Goal: Navigation & Orientation: Find specific page/section

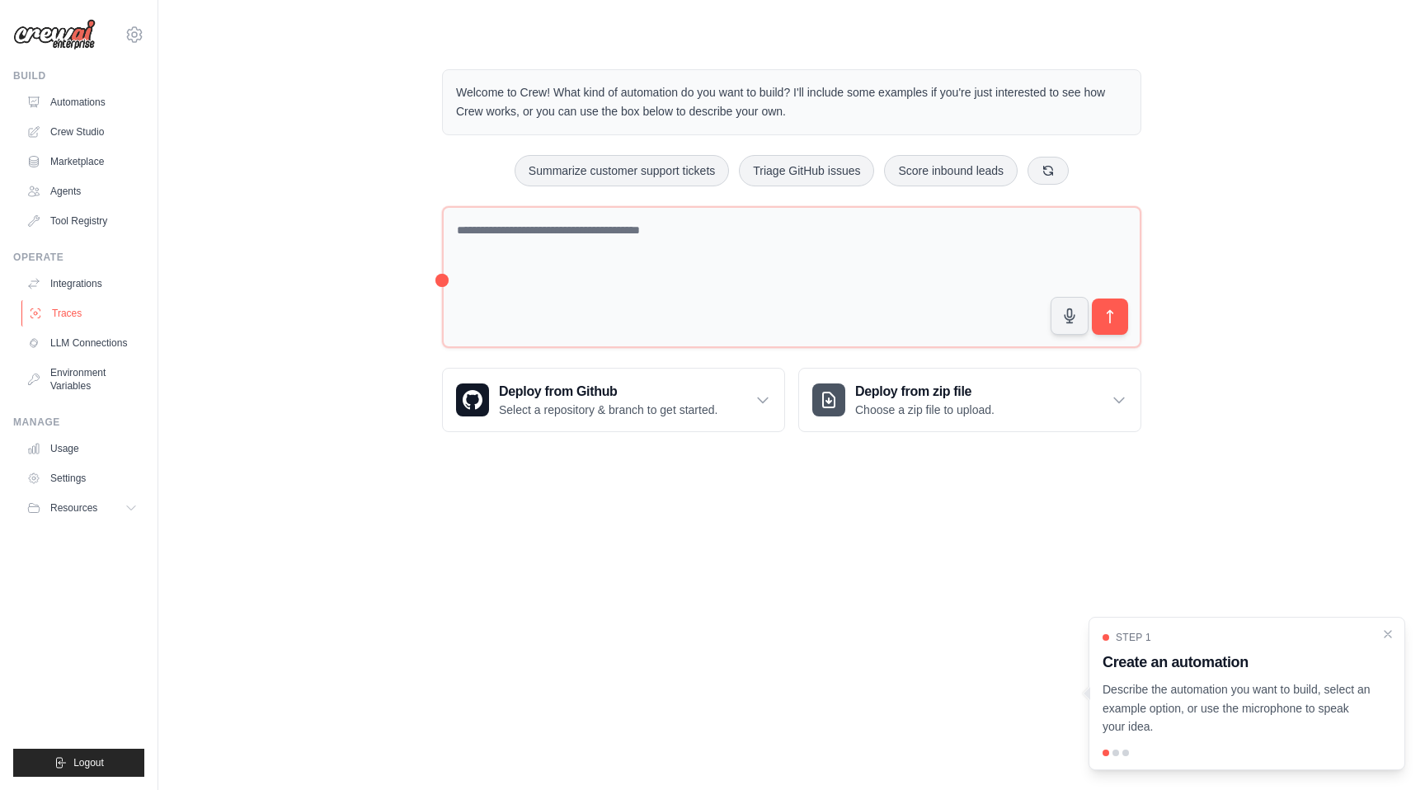
click at [73, 314] on link "Traces" at bounding box center [83, 313] width 124 height 26
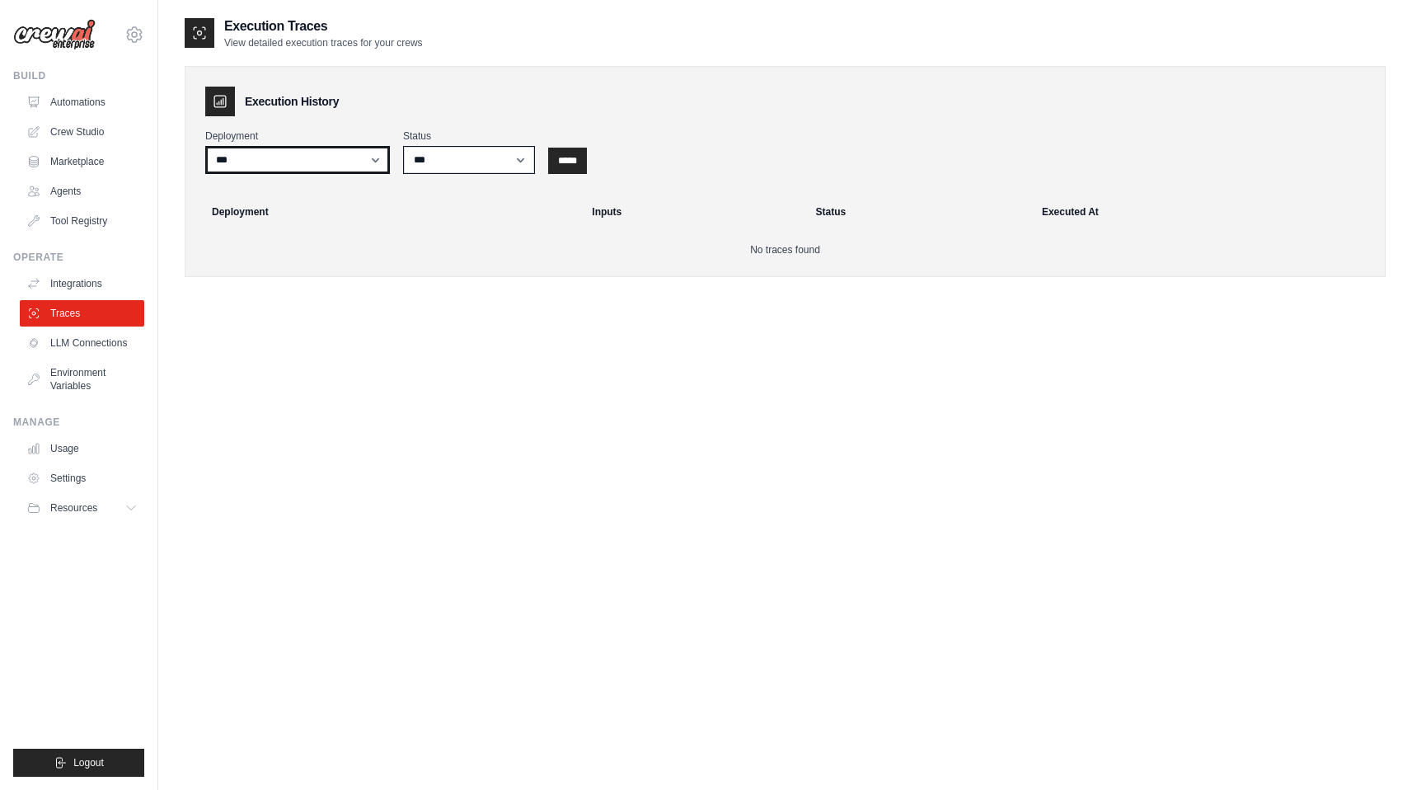
click at [291, 166] on select "***" at bounding box center [297, 160] width 185 height 28
click at [474, 166] on select "*** ********* ******* *****" at bounding box center [469, 160] width 132 height 28
click at [96, 292] on link "Integrations" at bounding box center [83, 283] width 124 height 26
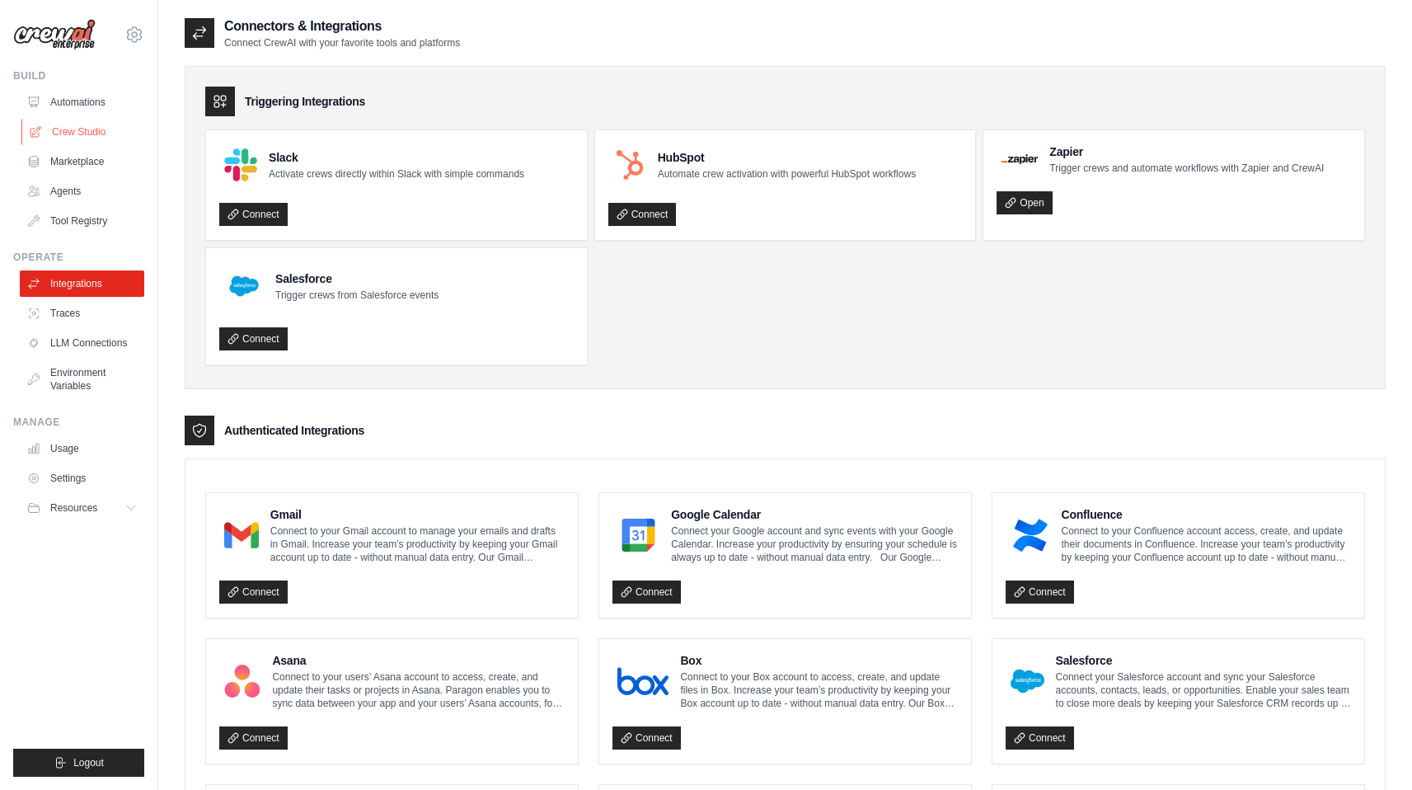
click at [110, 129] on link "Crew Studio" at bounding box center [83, 132] width 124 height 26
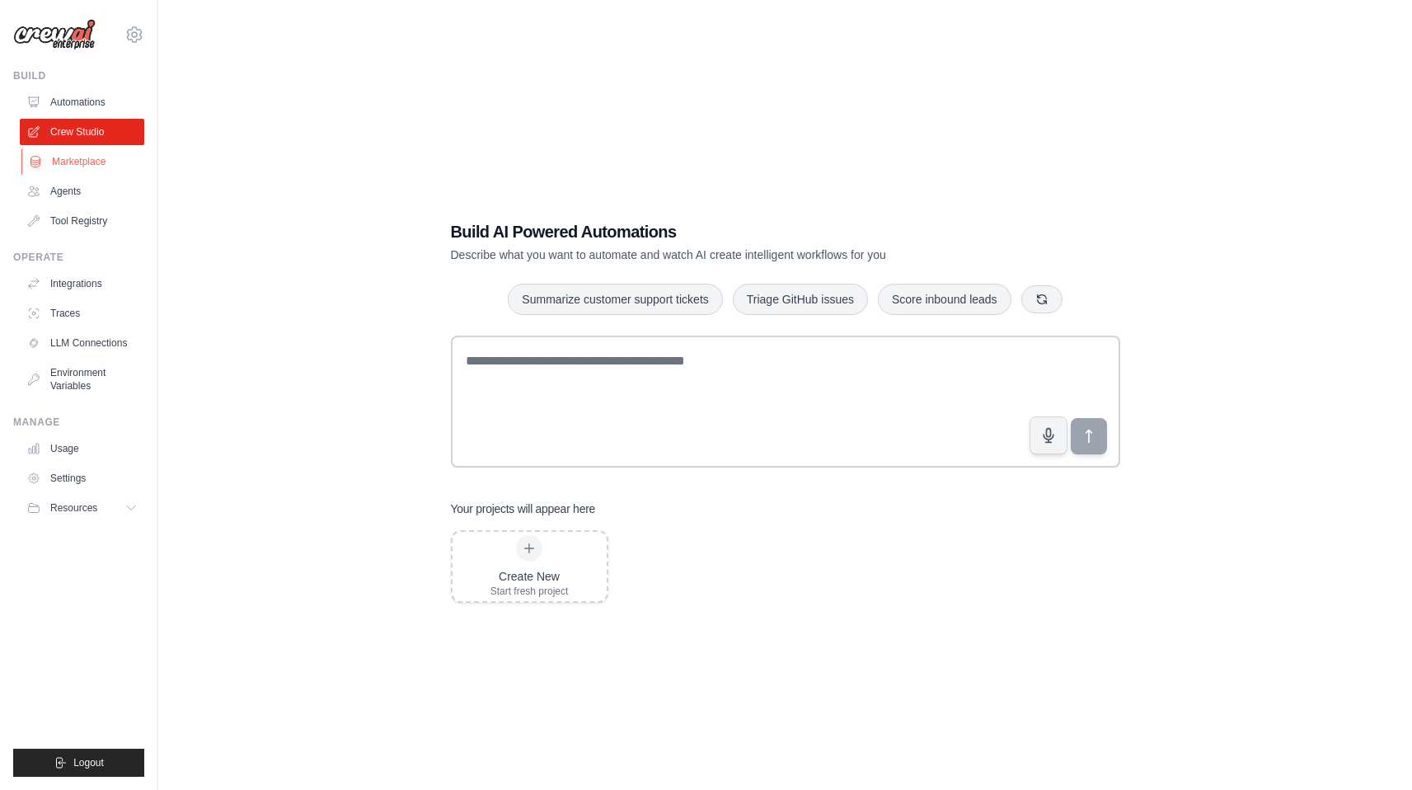
click at [101, 162] on link "Marketplace" at bounding box center [83, 161] width 124 height 26
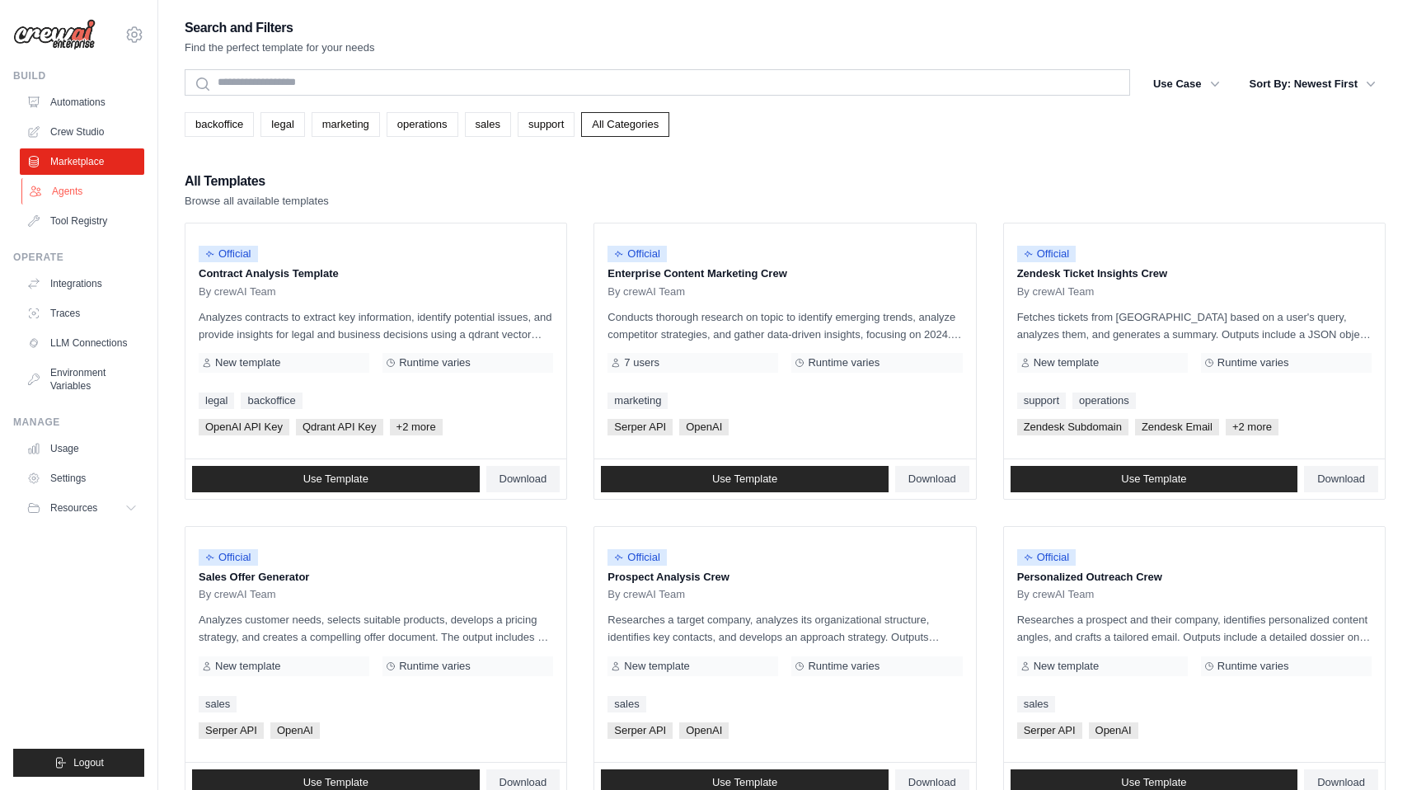
click at [101, 195] on link "Agents" at bounding box center [83, 191] width 124 height 26
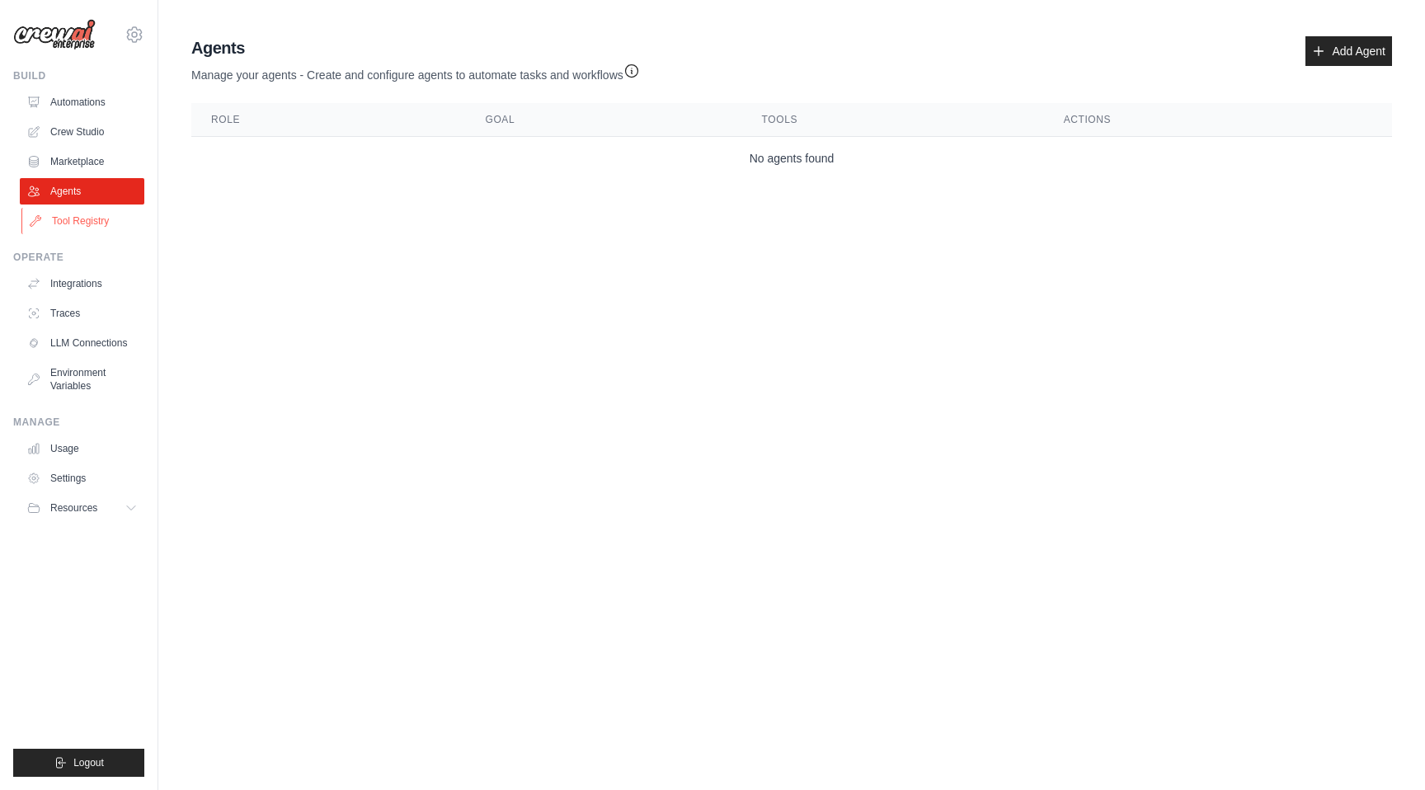
click at [96, 220] on link "Tool Registry" at bounding box center [83, 221] width 124 height 26
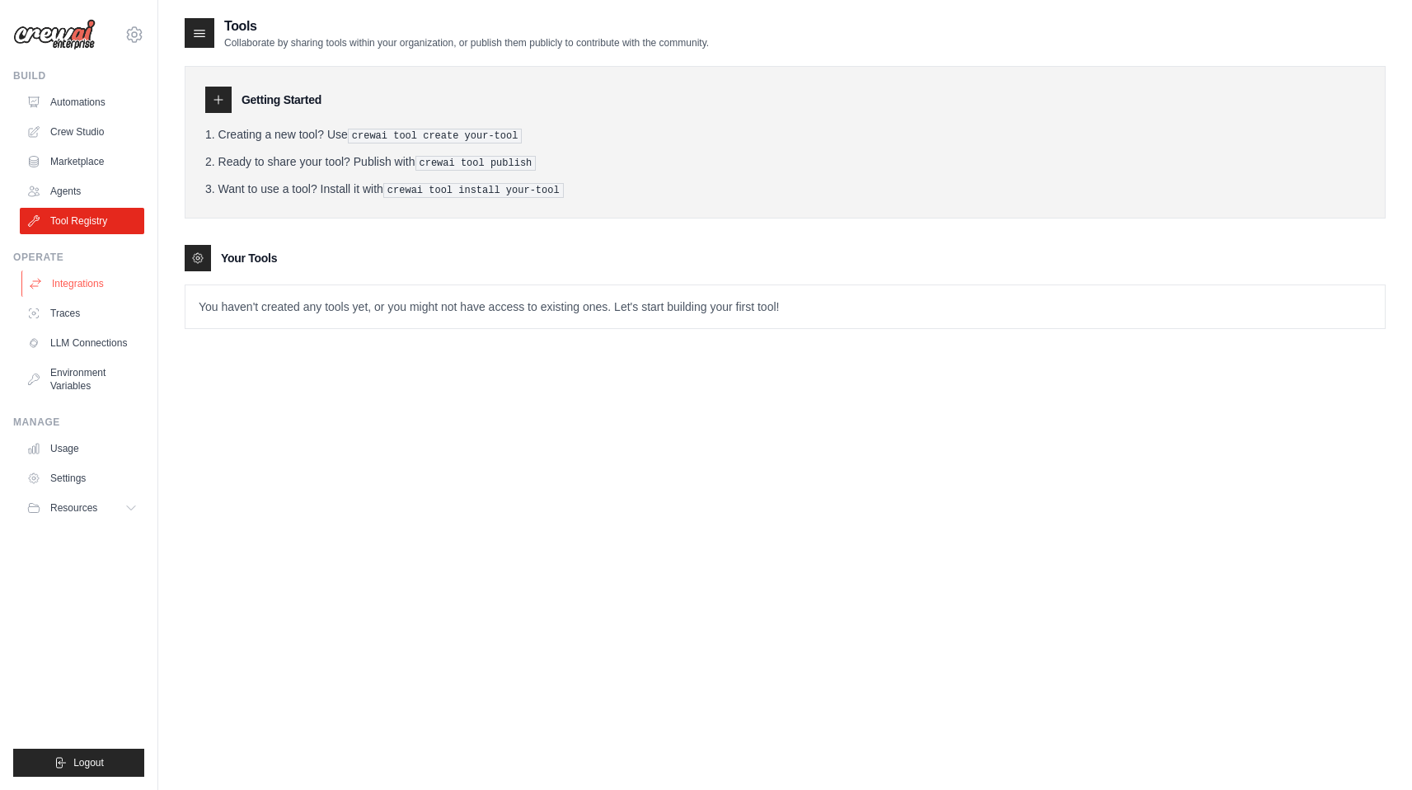
click at [108, 289] on link "Integrations" at bounding box center [83, 283] width 124 height 26
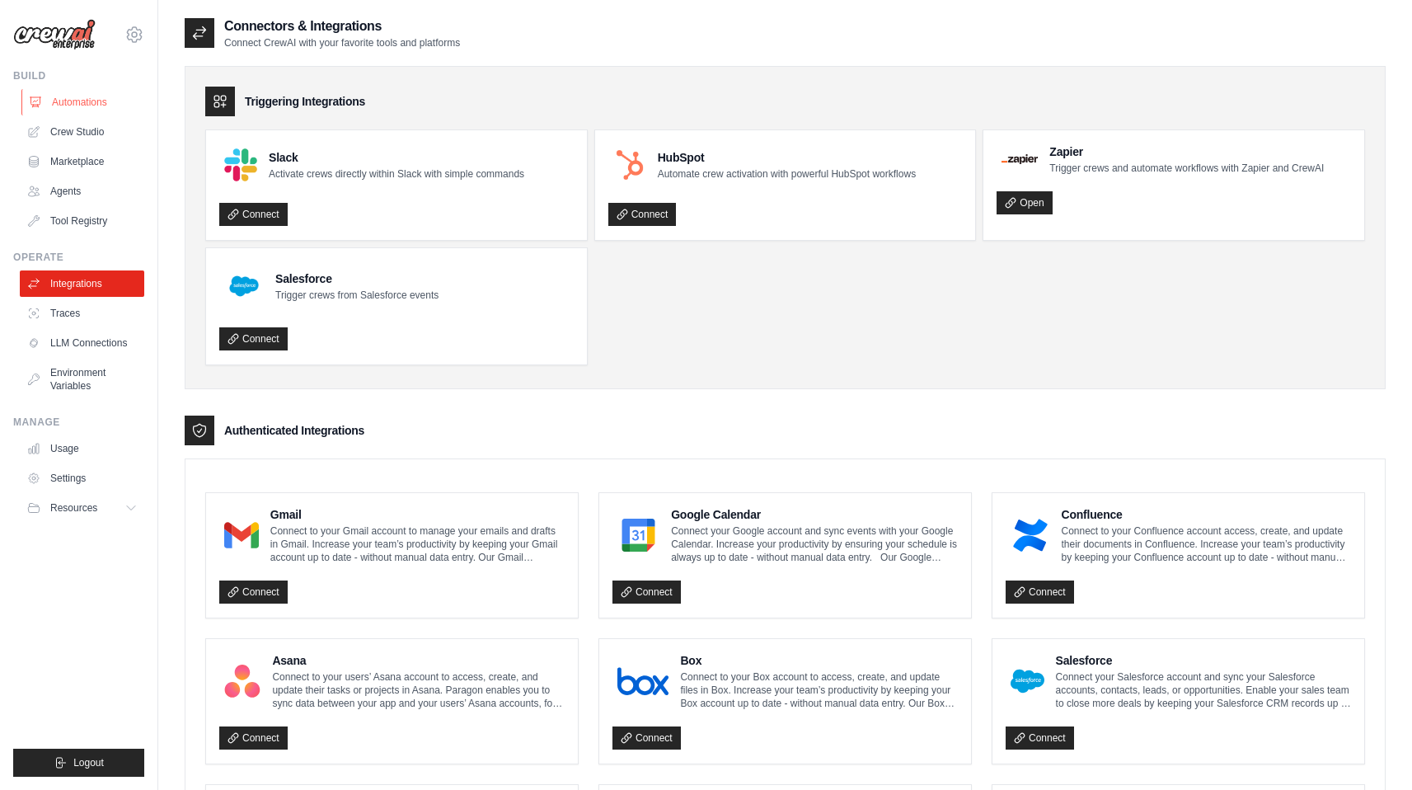
click at [116, 92] on link "Automations" at bounding box center [83, 102] width 124 height 26
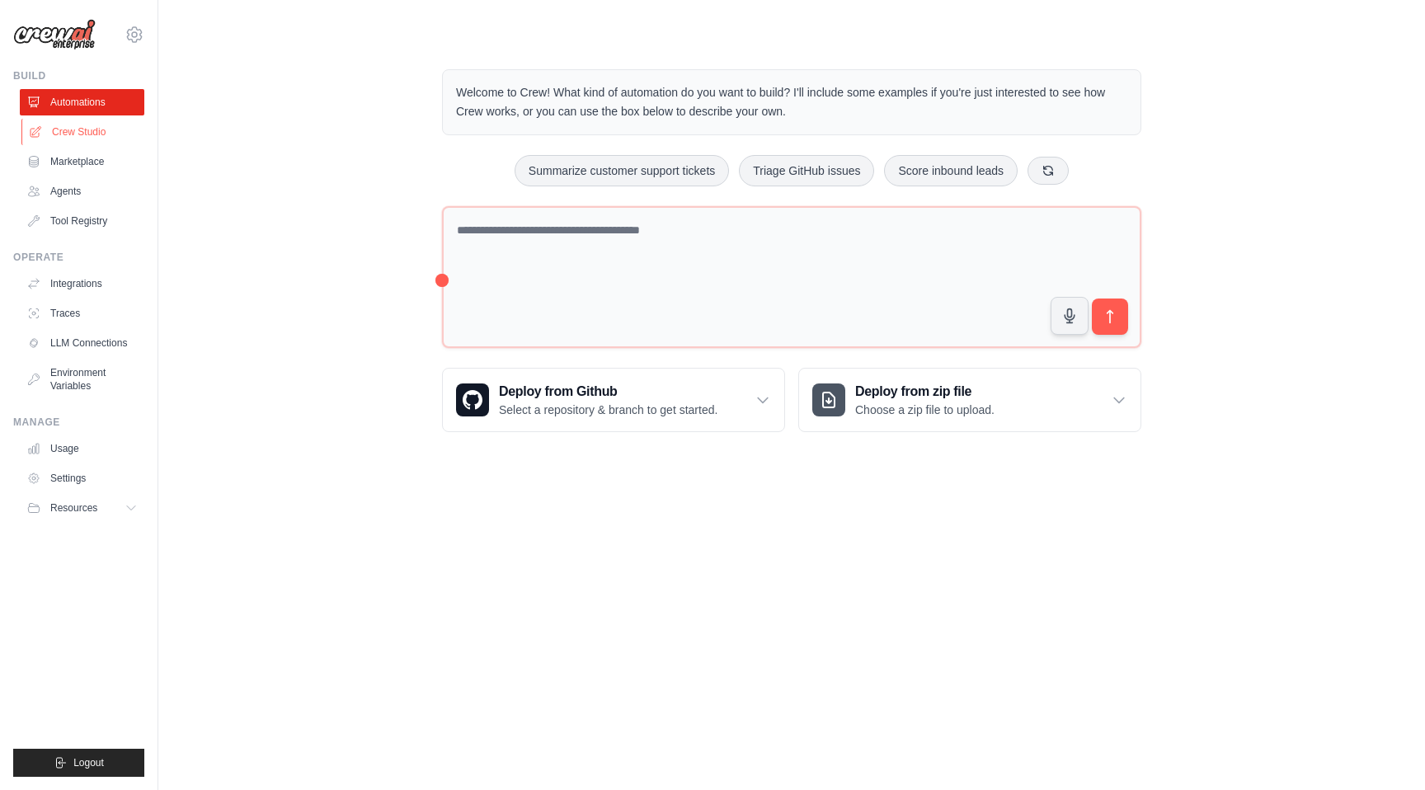
click at [111, 126] on link "Crew Studio" at bounding box center [83, 132] width 124 height 26
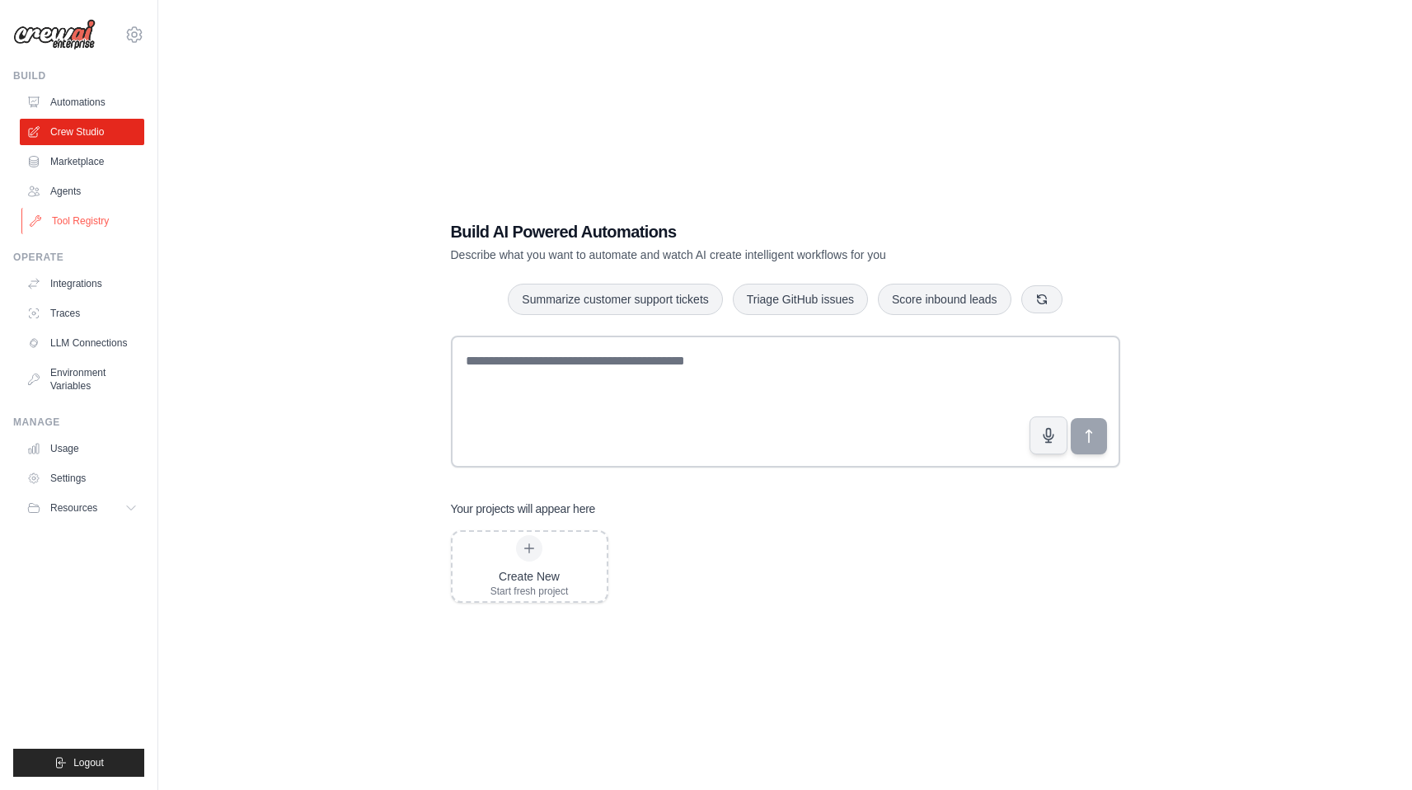
click at [112, 218] on link "Tool Registry" at bounding box center [83, 221] width 124 height 26
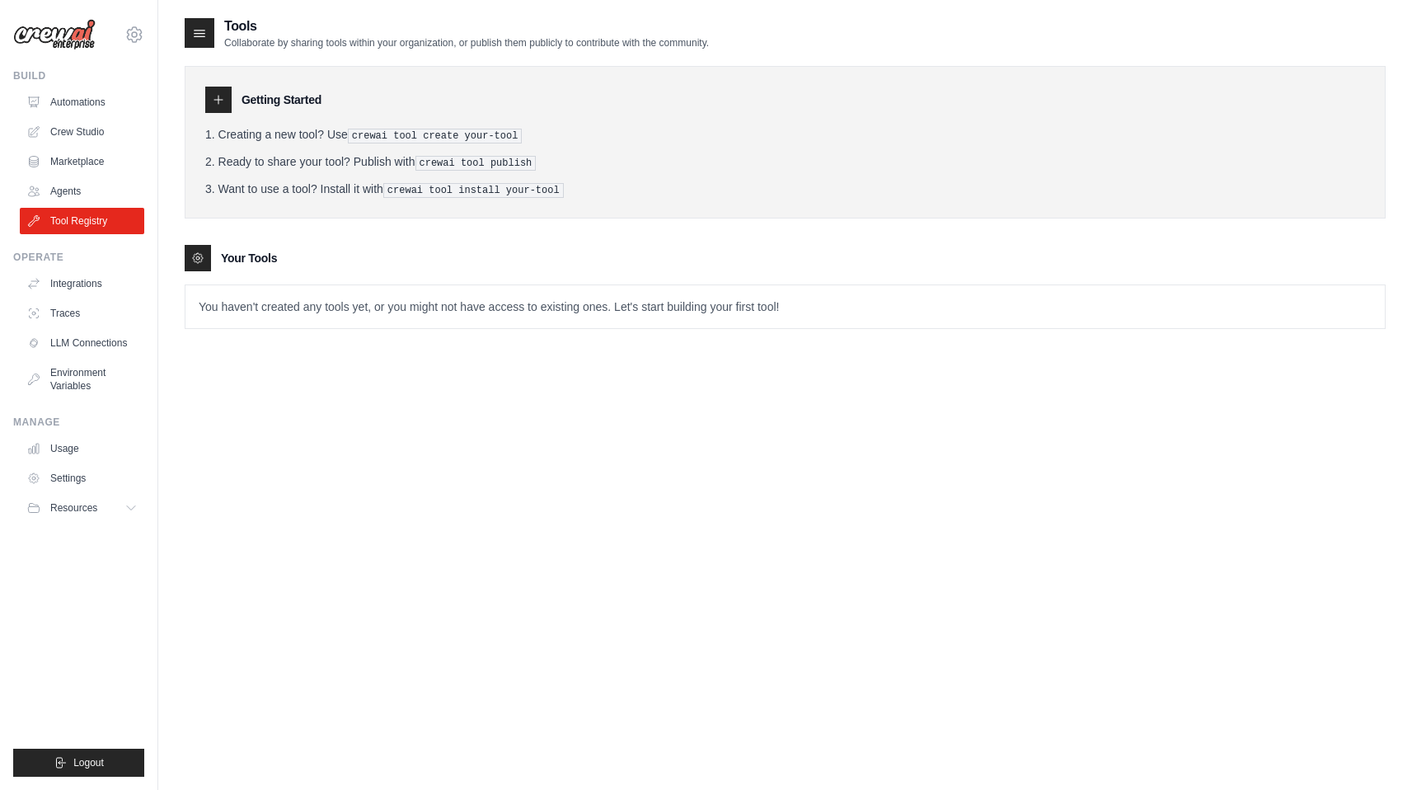
click at [838, 356] on div "Tools Collaborate by sharing tools within your organization, or publish them pu…" at bounding box center [785, 411] width 1201 height 790
click at [99, 108] on link "Automations" at bounding box center [83, 102] width 124 height 26
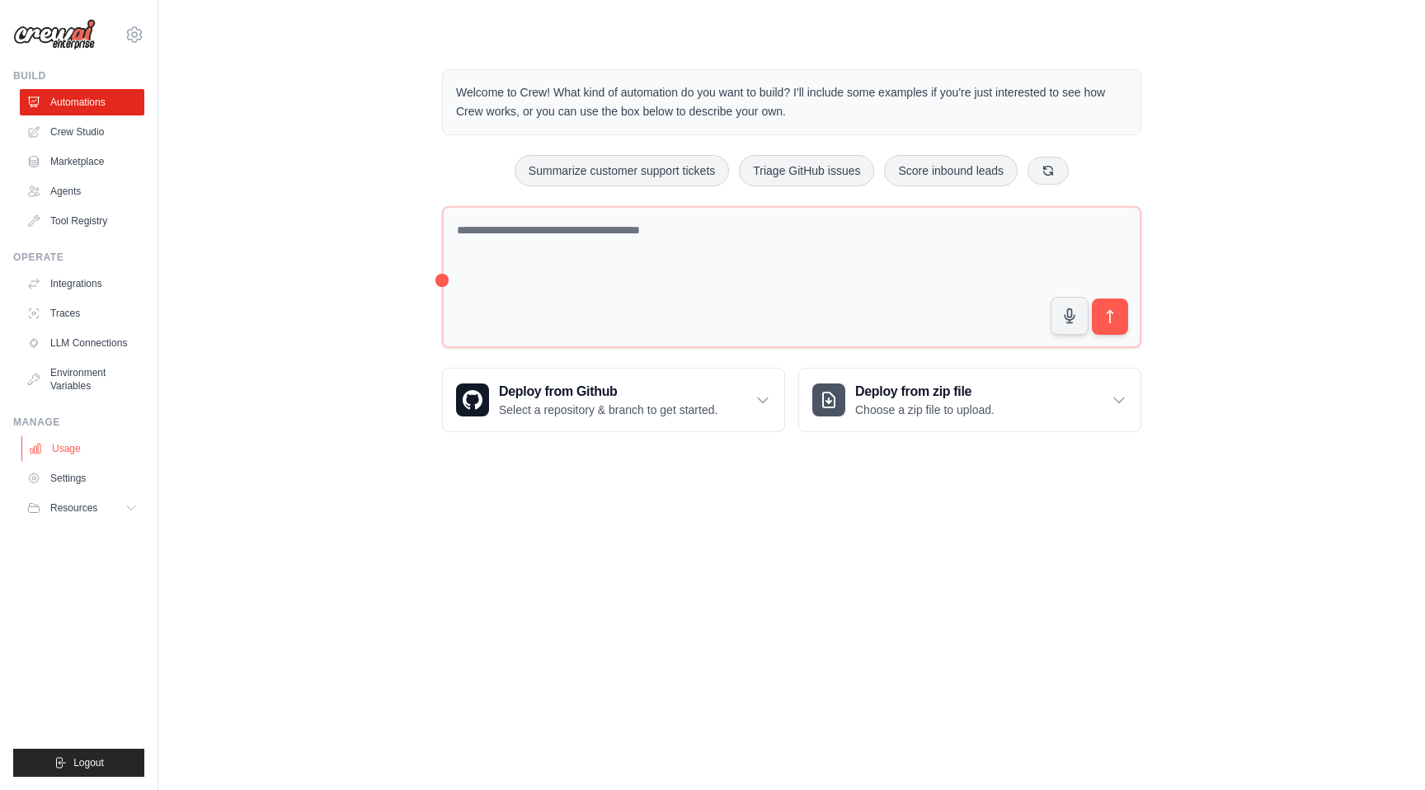
click at [87, 450] on link "Usage" at bounding box center [83, 448] width 124 height 26
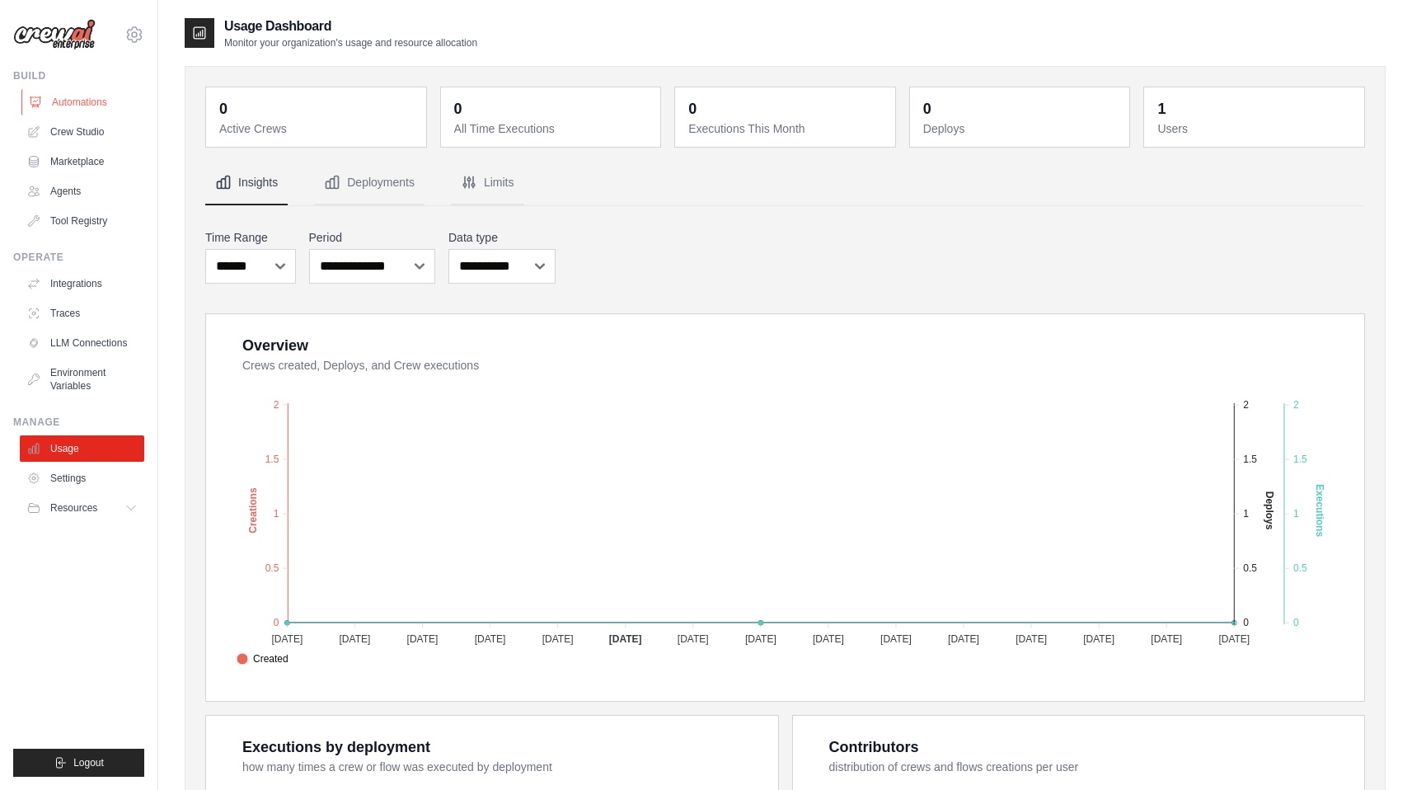
click at [107, 95] on link "Automations" at bounding box center [83, 102] width 124 height 26
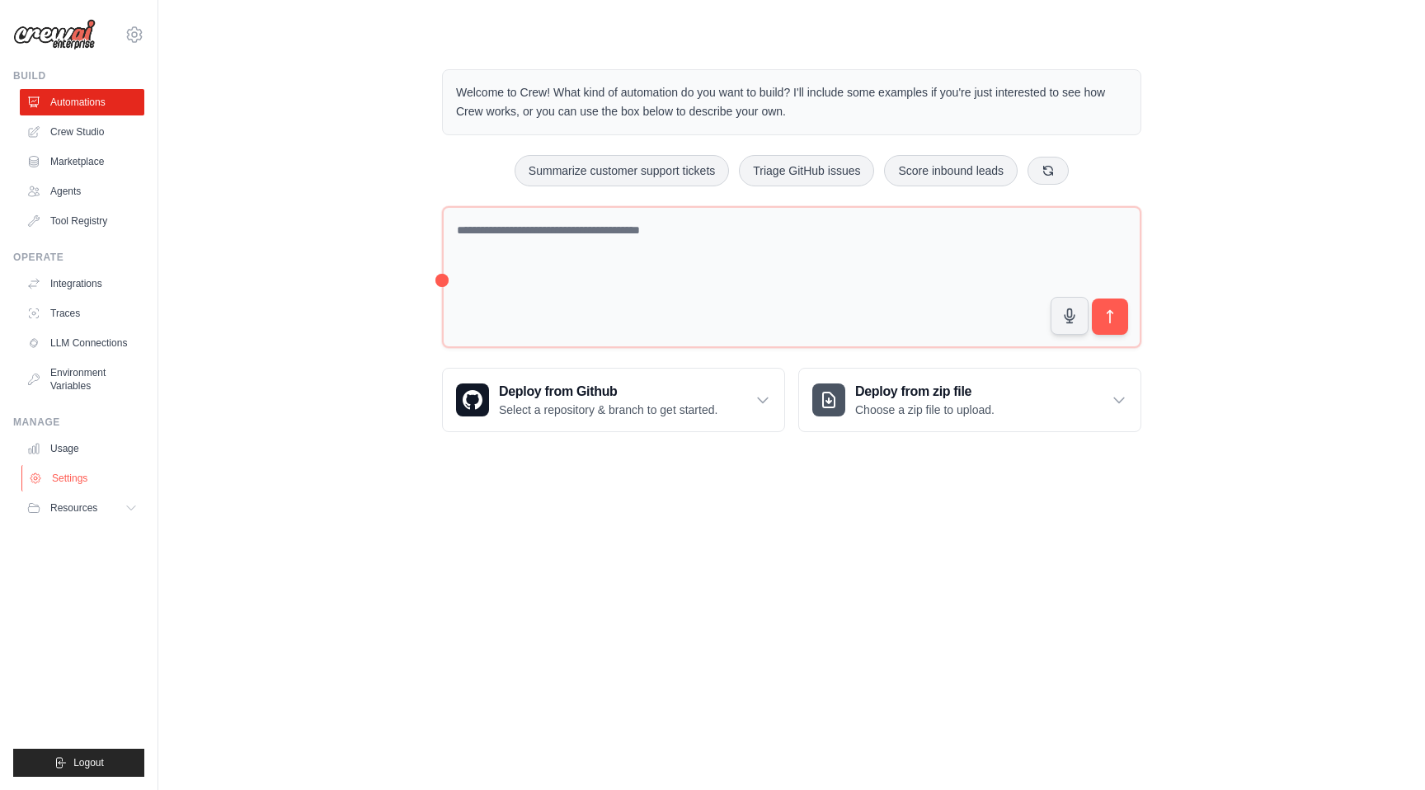
click at [96, 474] on link "Settings" at bounding box center [83, 478] width 124 height 26
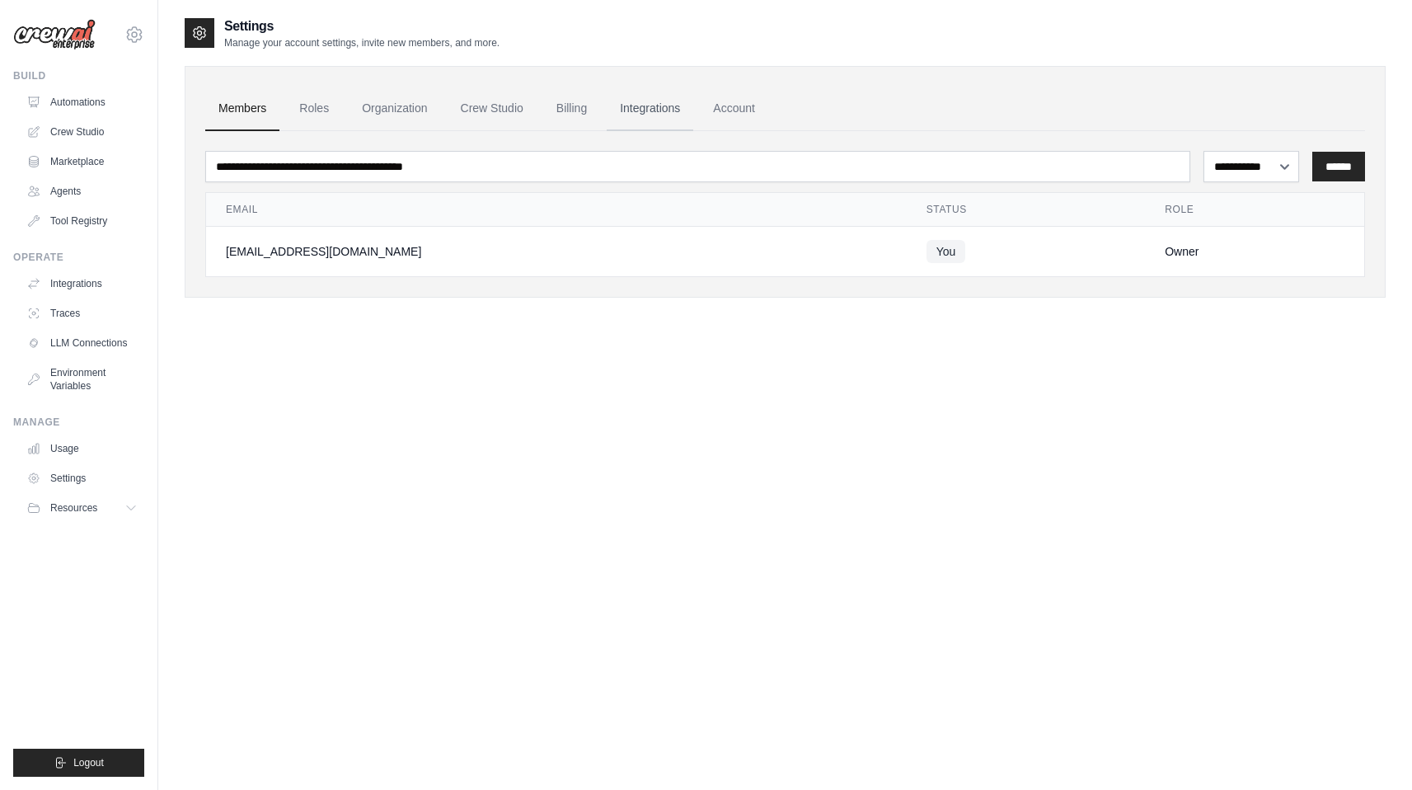
click at [622, 101] on link "Integrations" at bounding box center [650, 109] width 87 height 45
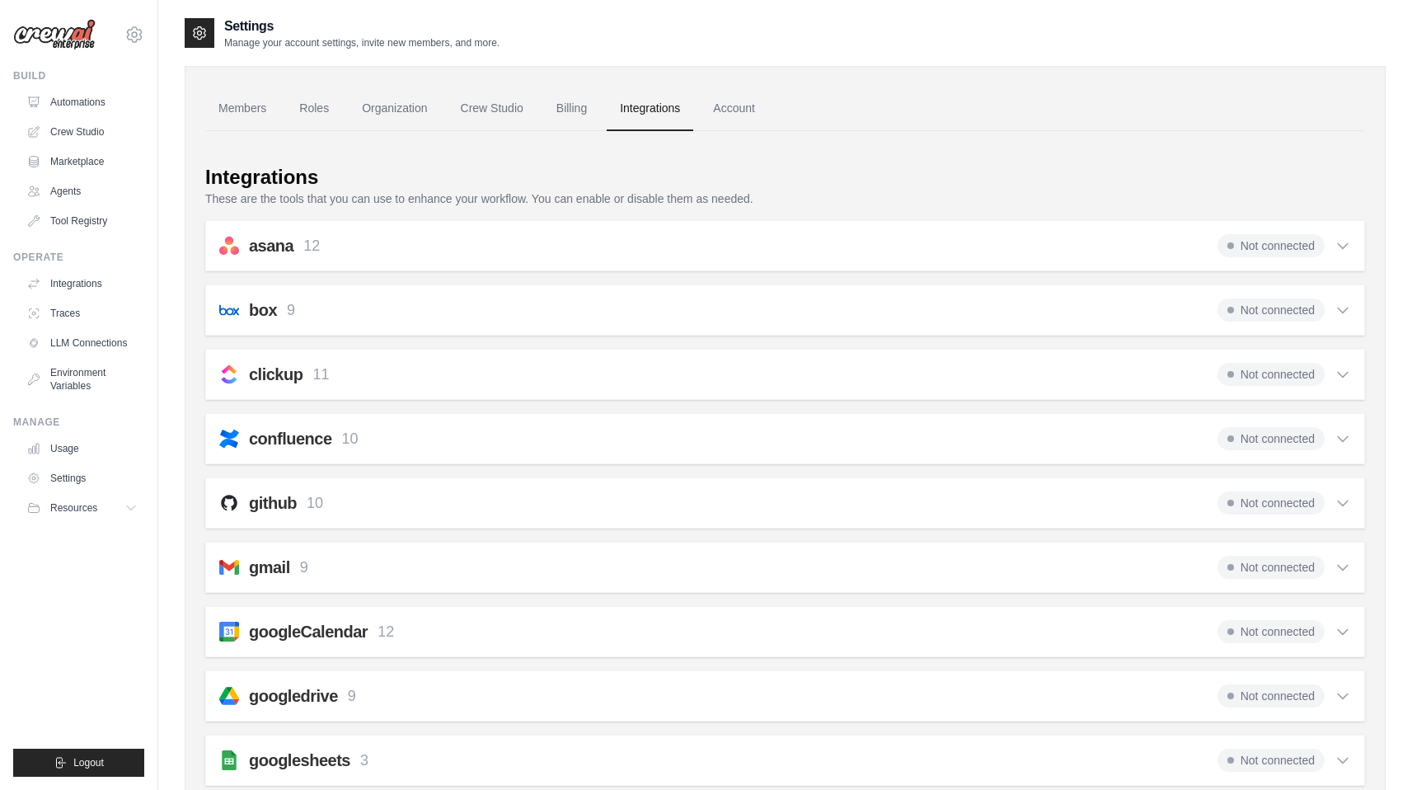
click at [148, 512] on div "streetdsx@gmail.com Settings Build Automations Crew Studio Marketplace" at bounding box center [79, 395] width 158 height 790
click at [127, 511] on icon at bounding box center [132, 507] width 13 height 13
click at [88, 555] on link "GitHub" at bounding box center [88, 562] width 115 height 23
click at [105, 126] on link "Crew Studio" at bounding box center [83, 132] width 124 height 26
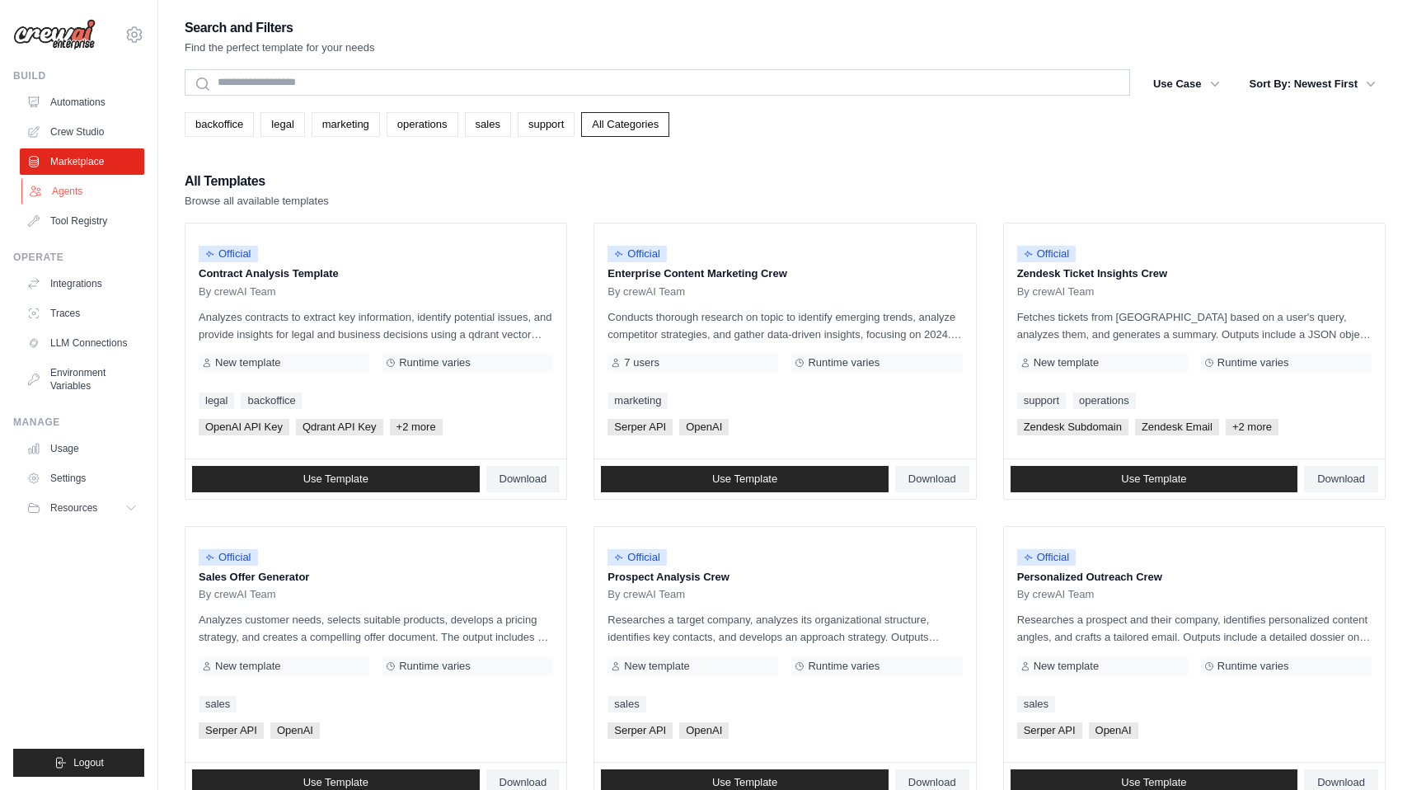
click at [112, 196] on link "Agents" at bounding box center [83, 191] width 124 height 26
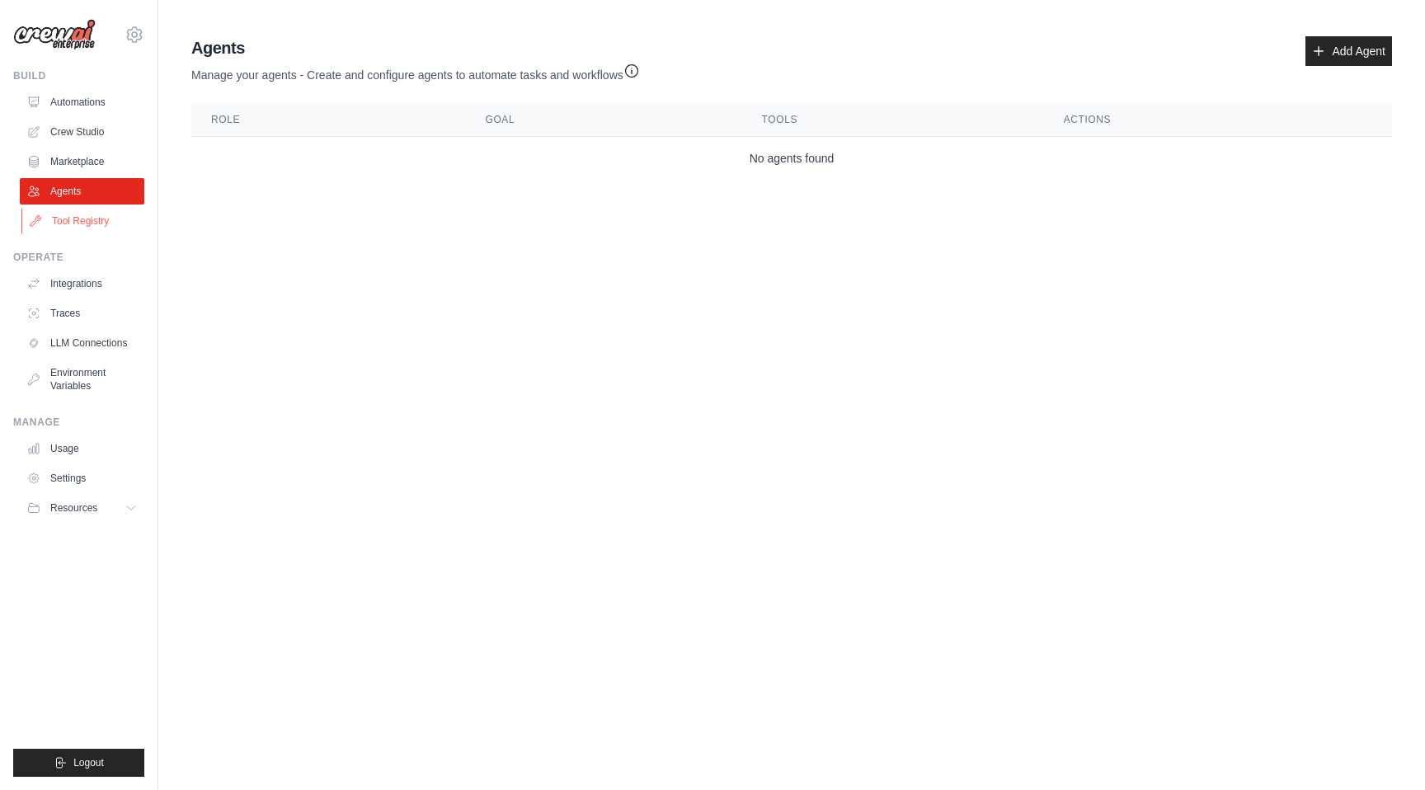
click at [105, 218] on link "Tool Registry" at bounding box center [83, 221] width 124 height 26
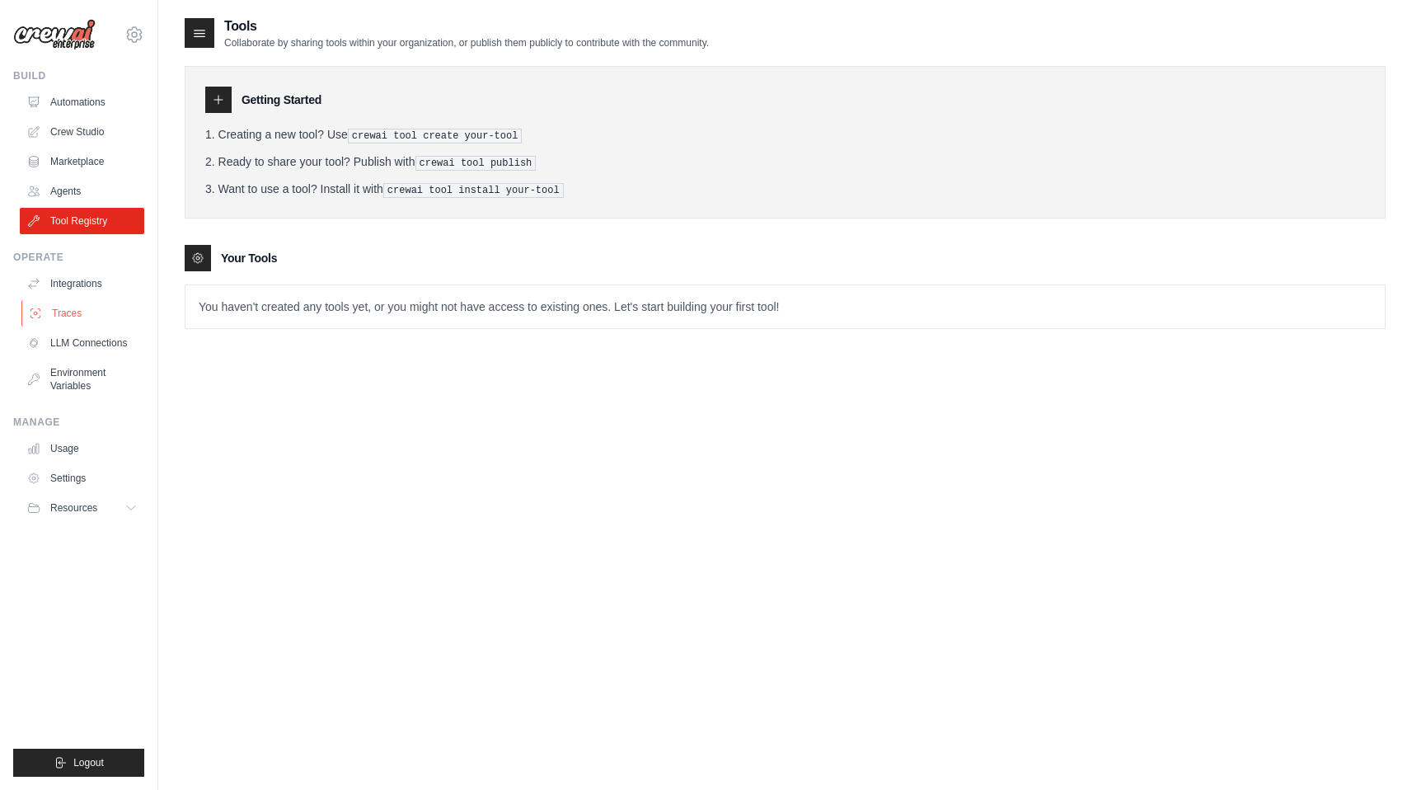
click at [99, 306] on link "Traces" at bounding box center [83, 313] width 124 height 26
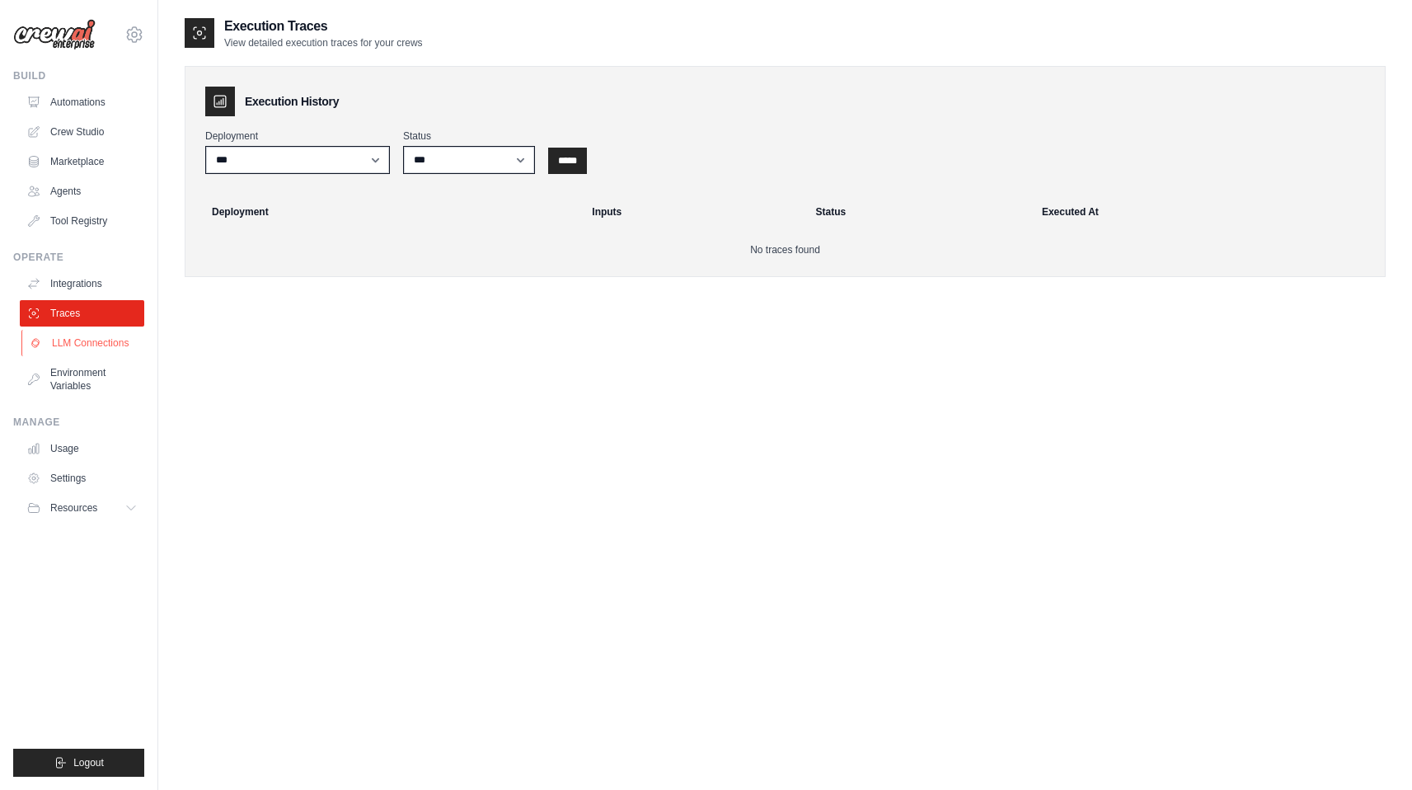
click at [92, 355] on link "LLM Connections" at bounding box center [83, 343] width 124 height 26
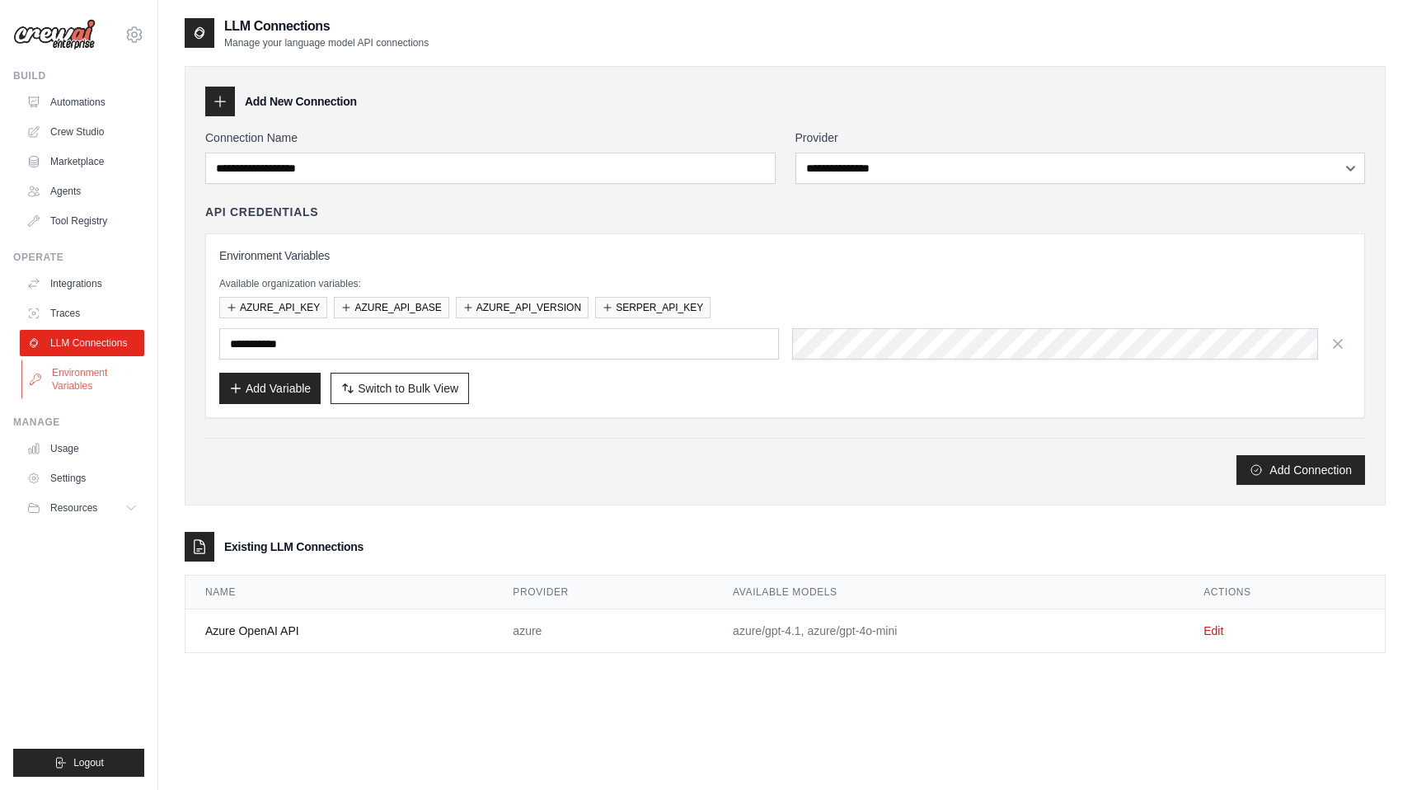
click at [101, 369] on link "Environment Variables" at bounding box center [83, 379] width 124 height 40
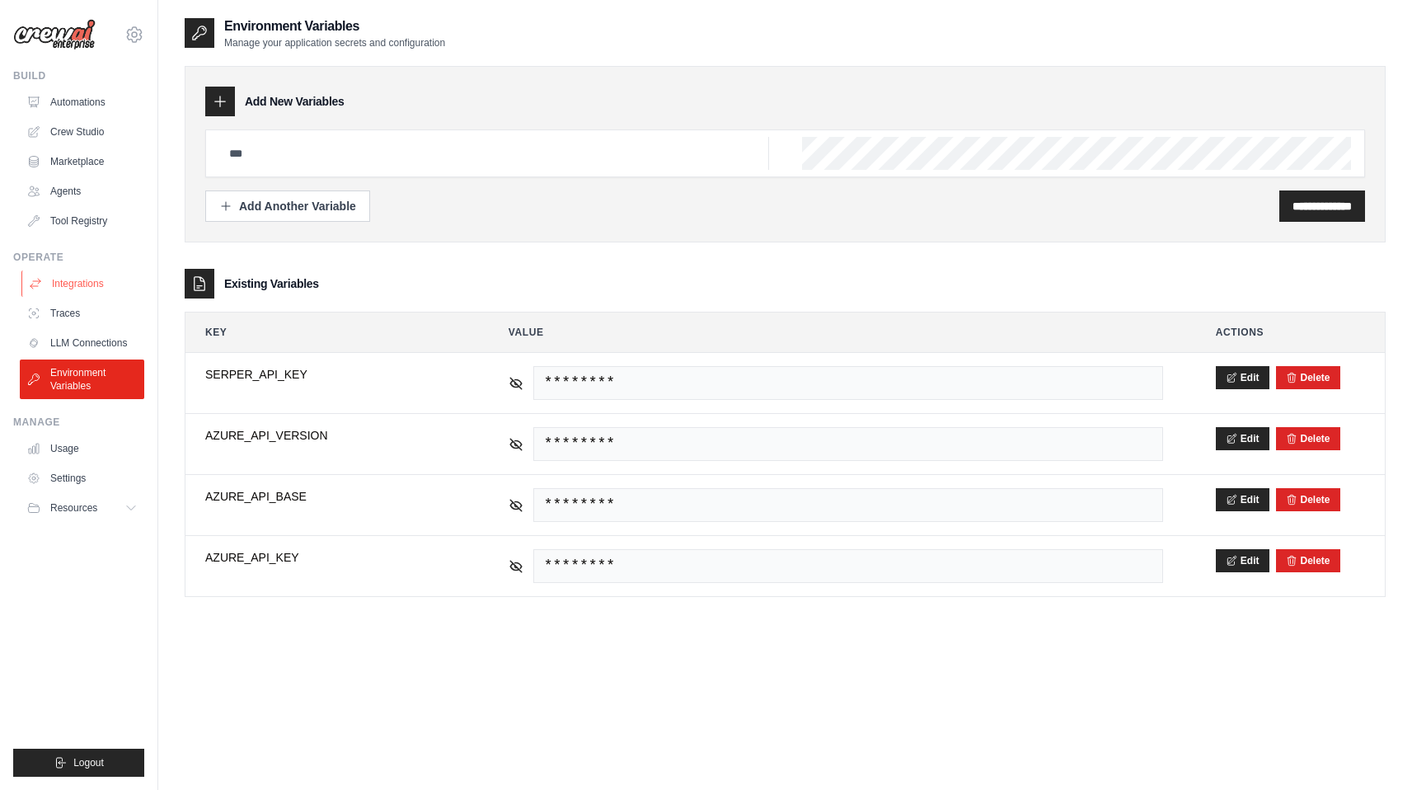
click at [91, 284] on link "Integrations" at bounding box center [83, 283] width 124 height 26
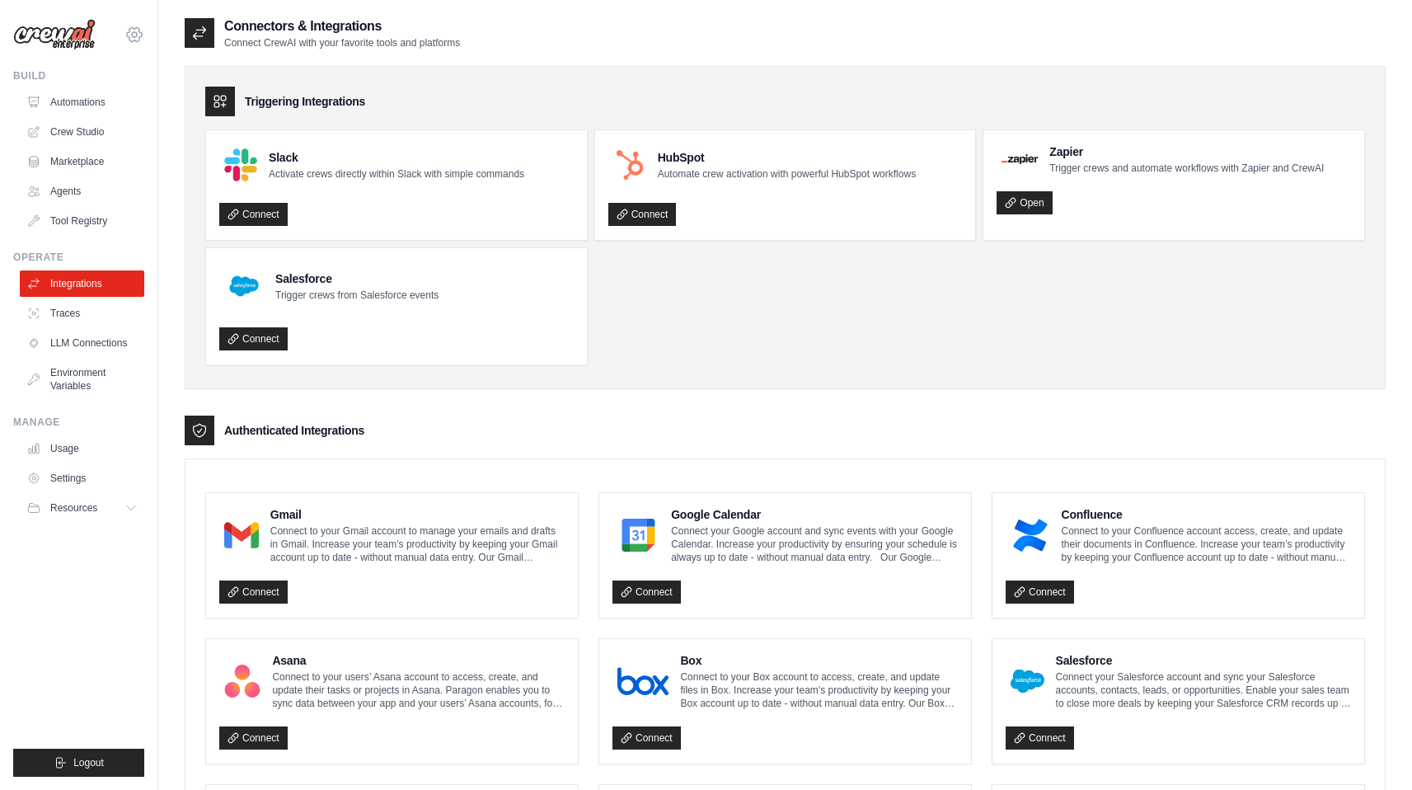
click at [141, 34] on icon at bounding box center [134, 34] width 15 height 14
click at [115, 113] on link "Settings" at bounding box center [134, 114] width 145 height 30
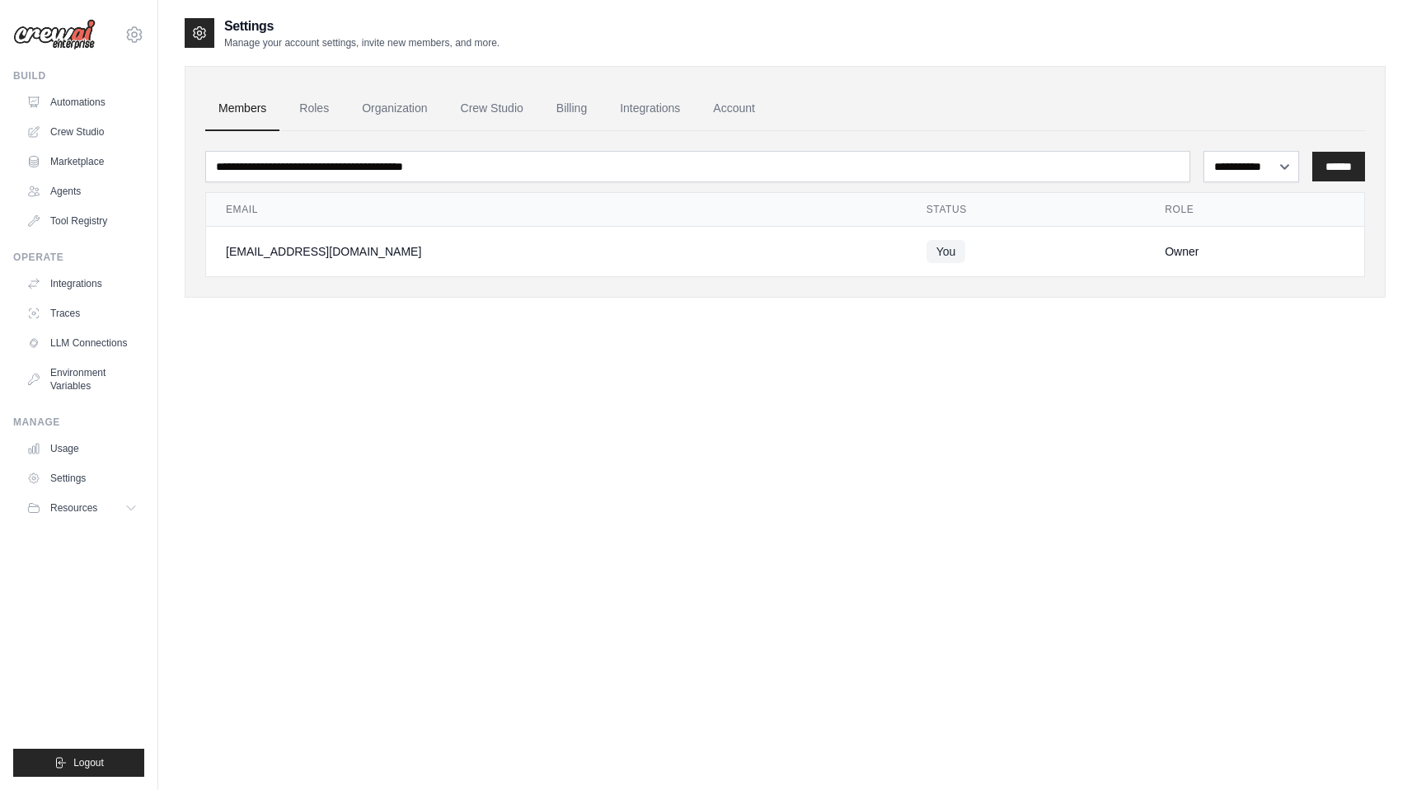
click at [927, 254] on span "You" at bounding box center [947, 251] width 40 height 23
click at [286, 234] on td "[EMAIL_ADDRESS][DOMAIN_NAME]" at bounding box center [556, 252] width 701 height 50
click at [295, 100] on link "Roles" at bounding box center [314, 109] width 56 height 45
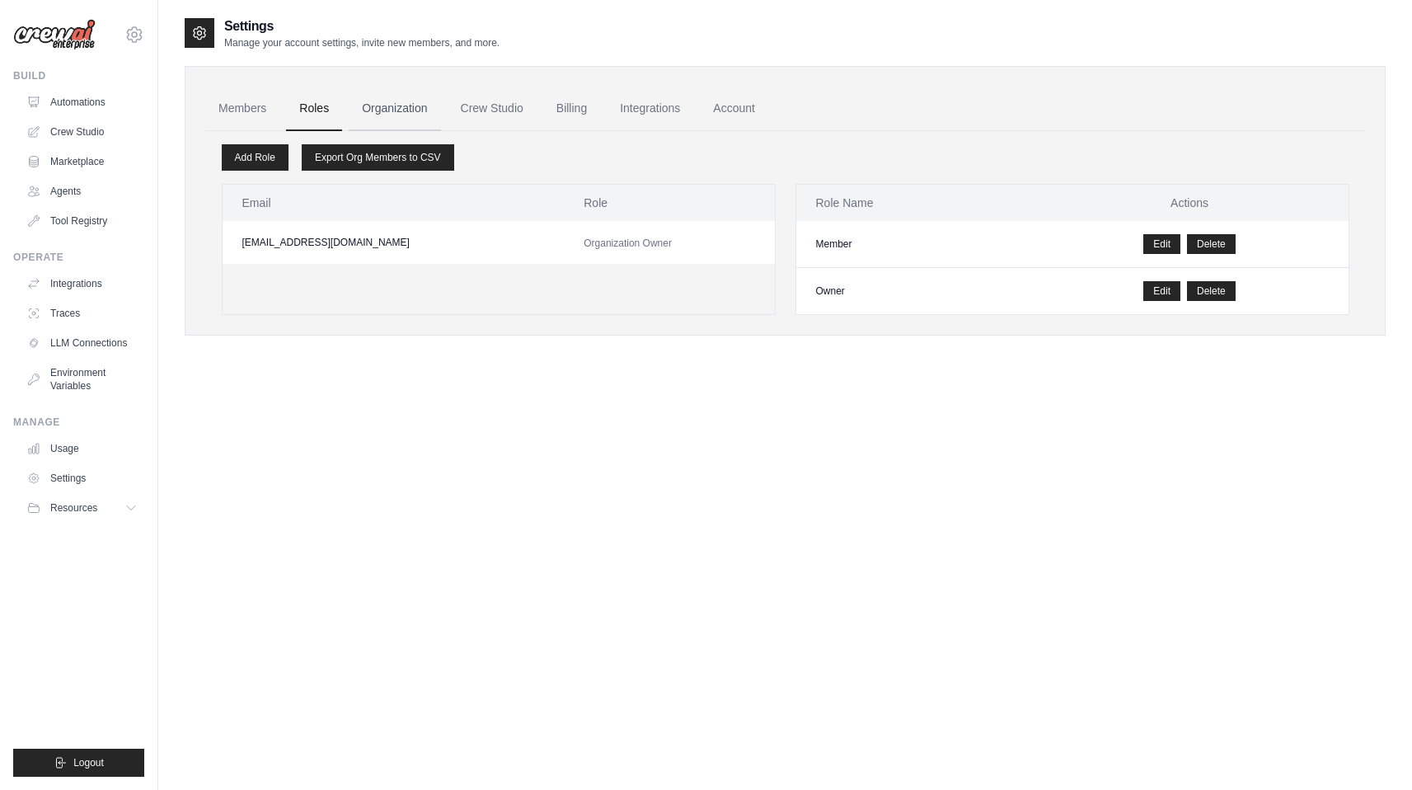
click at [399, 99] on link "Organization" at bounding box center [395, 109] width 92 height 45
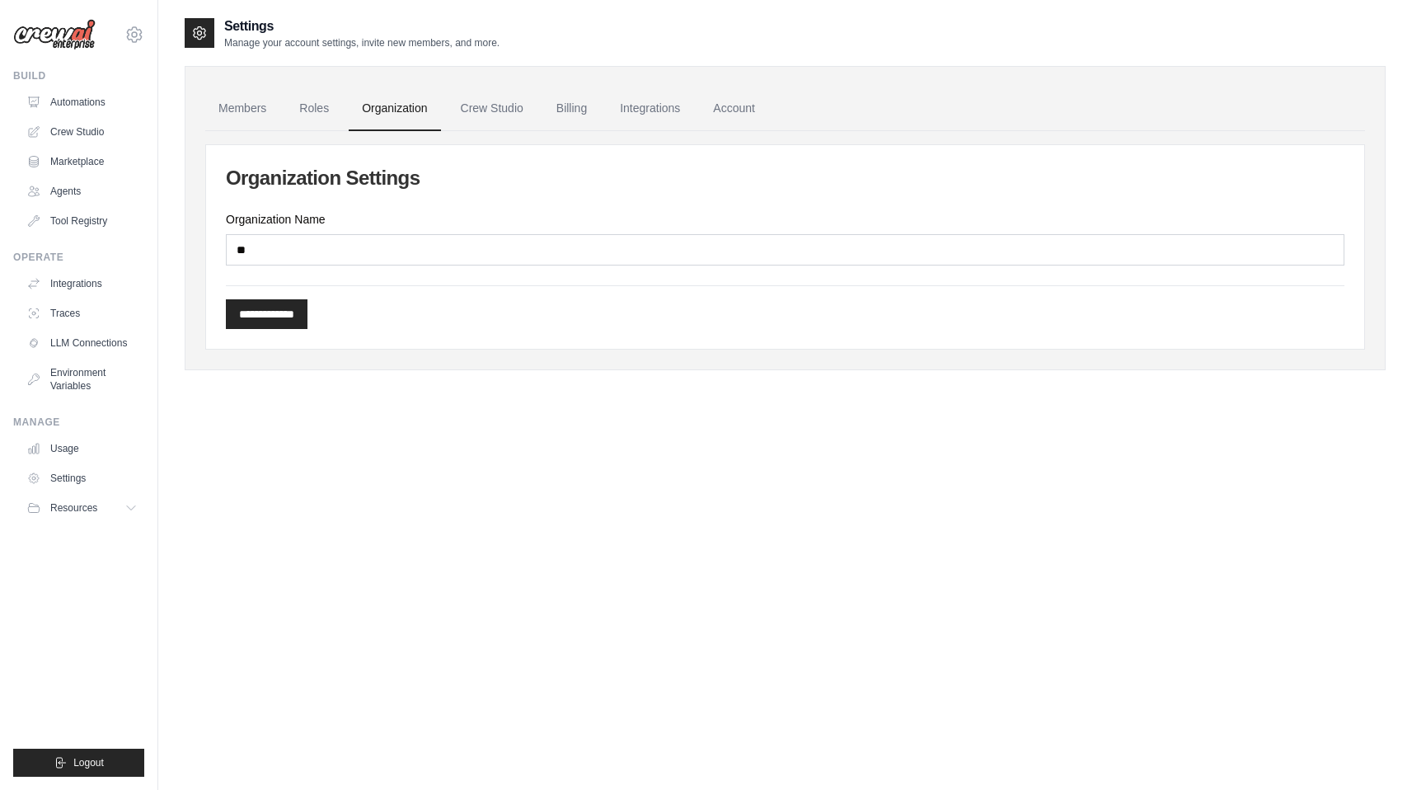
click at [481, 99] on link "Crew Studio" at bounding box center [492, 109] width 89 height 45
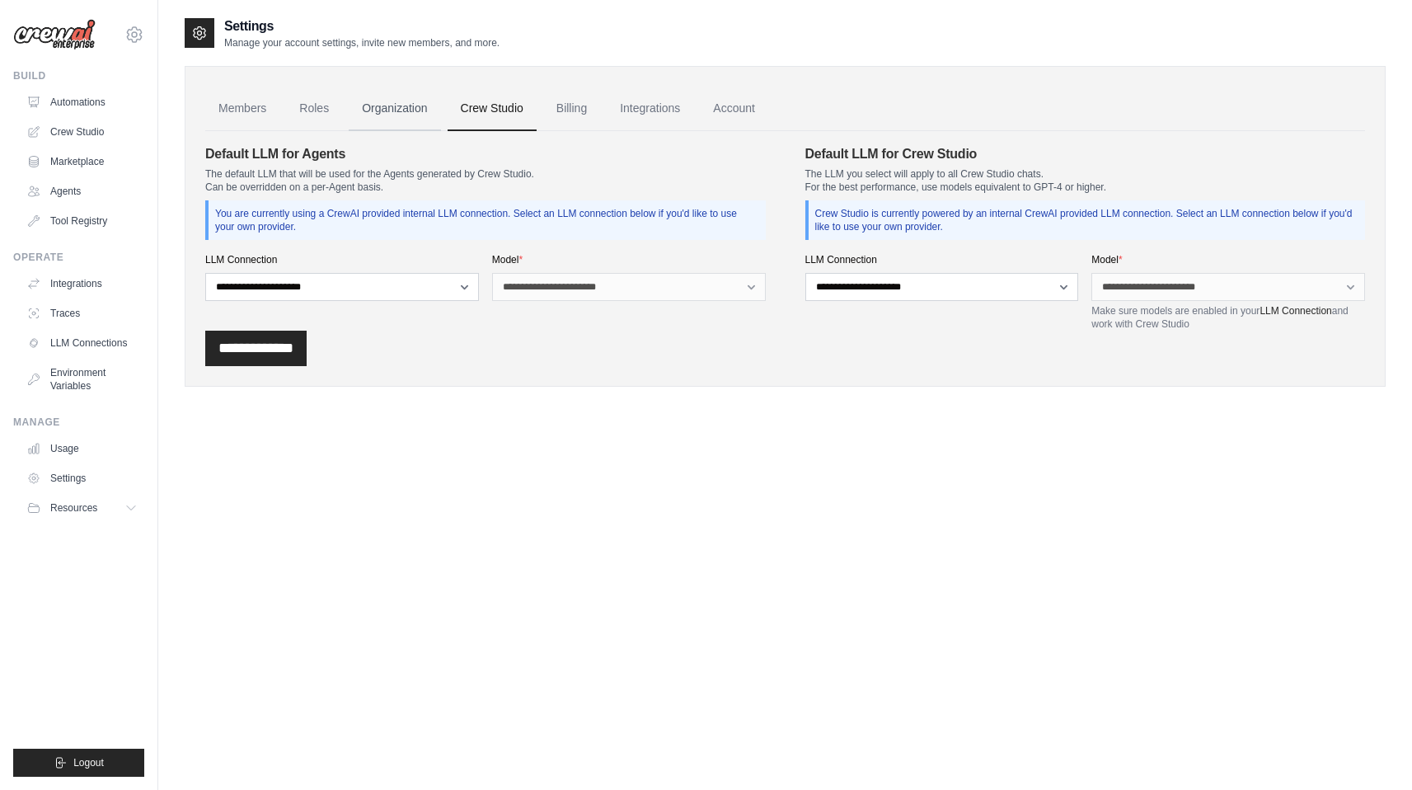
click at [412, 110] on link "Organization" at bounding box center [395, 109] width 92 height 45
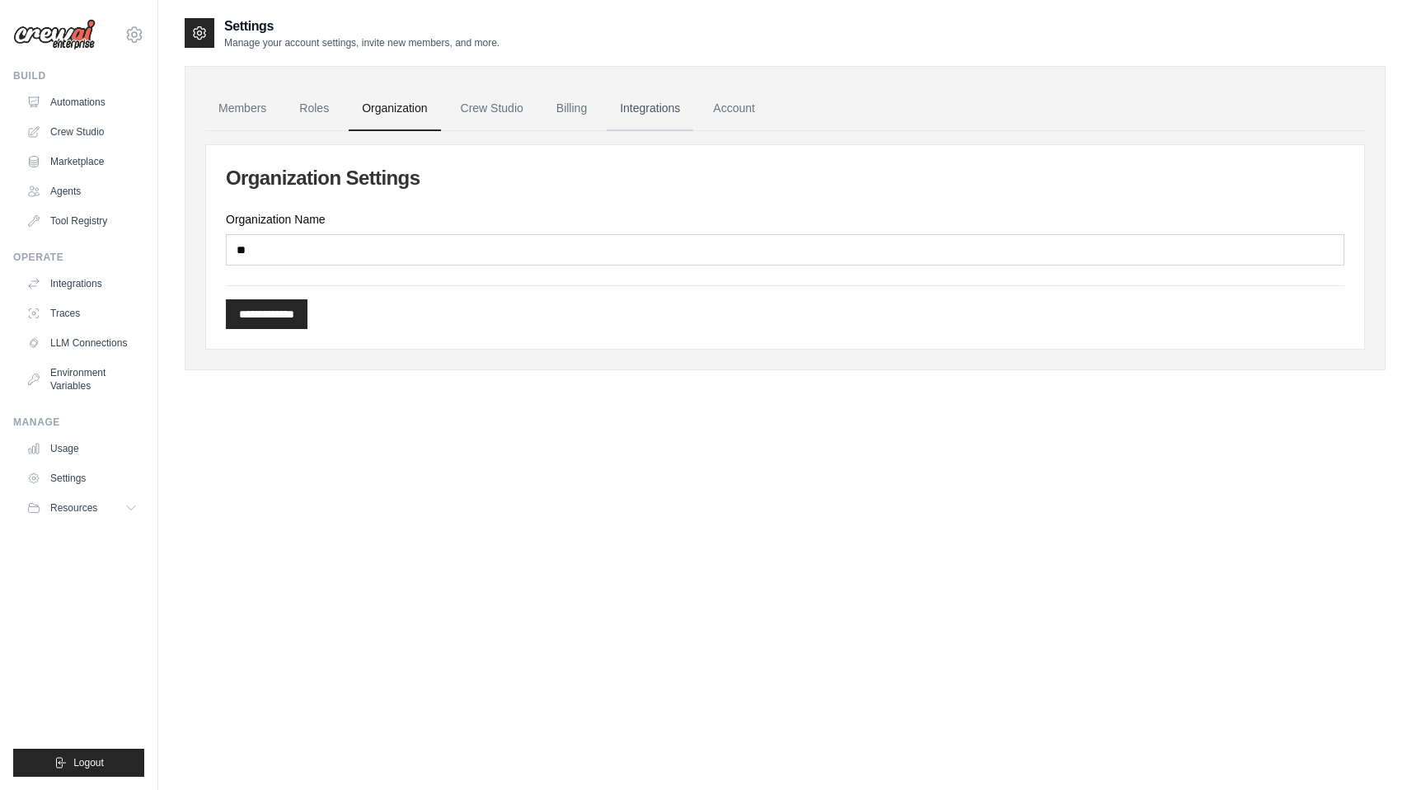
click at [607, 116] on link "Integrations" at bounding box center [650, 109] width 87 height 45
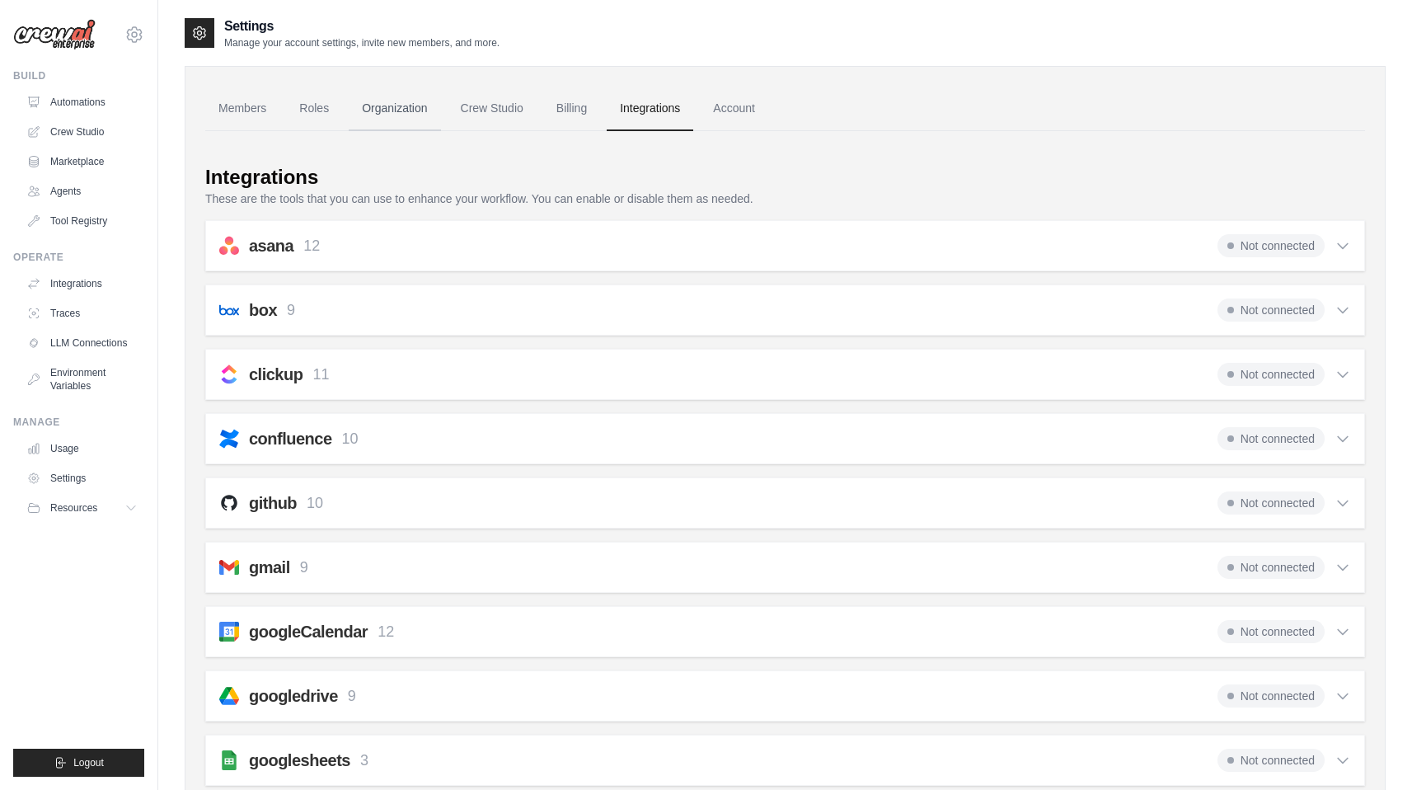
click at [358, 109] on link "Organization" at bounding box center [395, 109] width 92 height 45
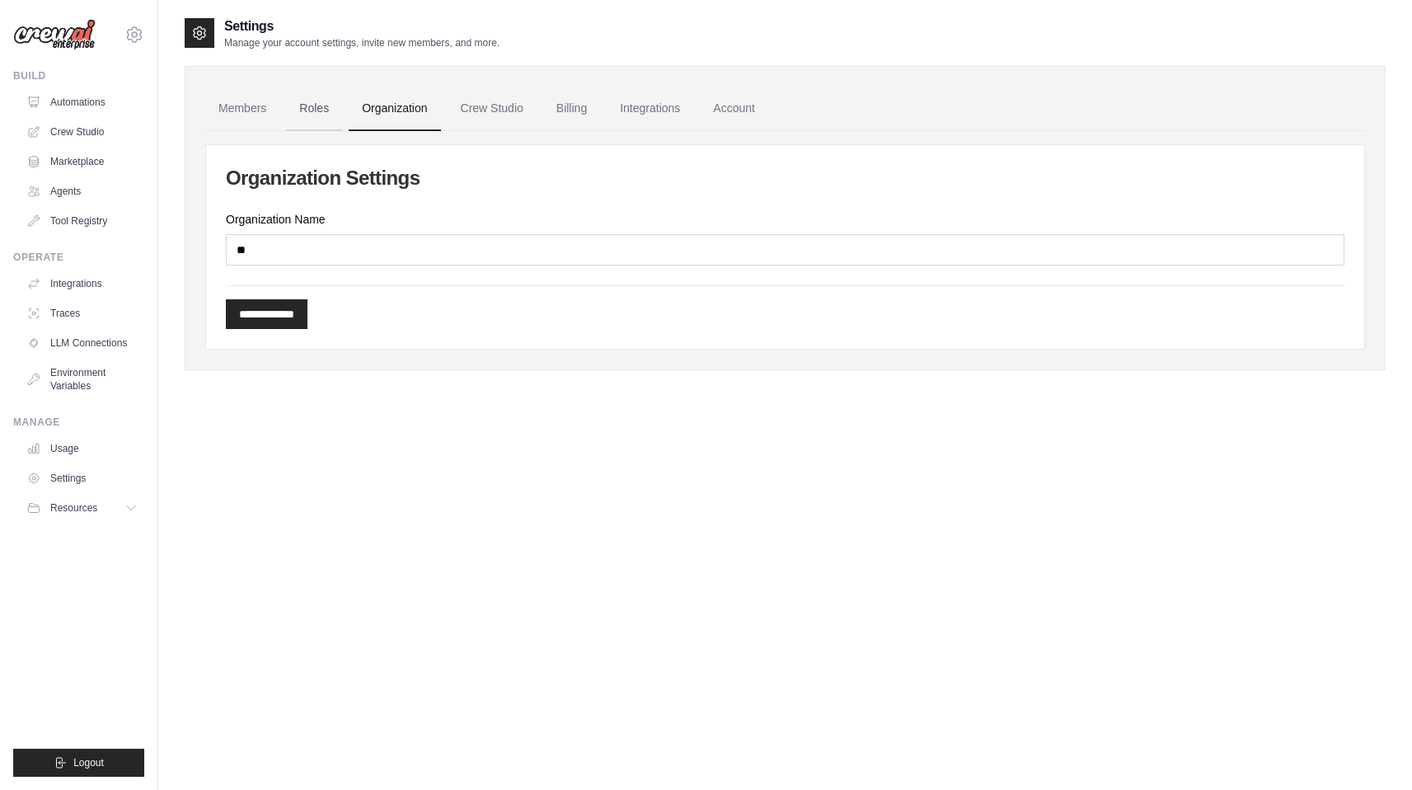
click at [298, 110] on link "Roles" at bounding box center [314, 109] width 56 height 45
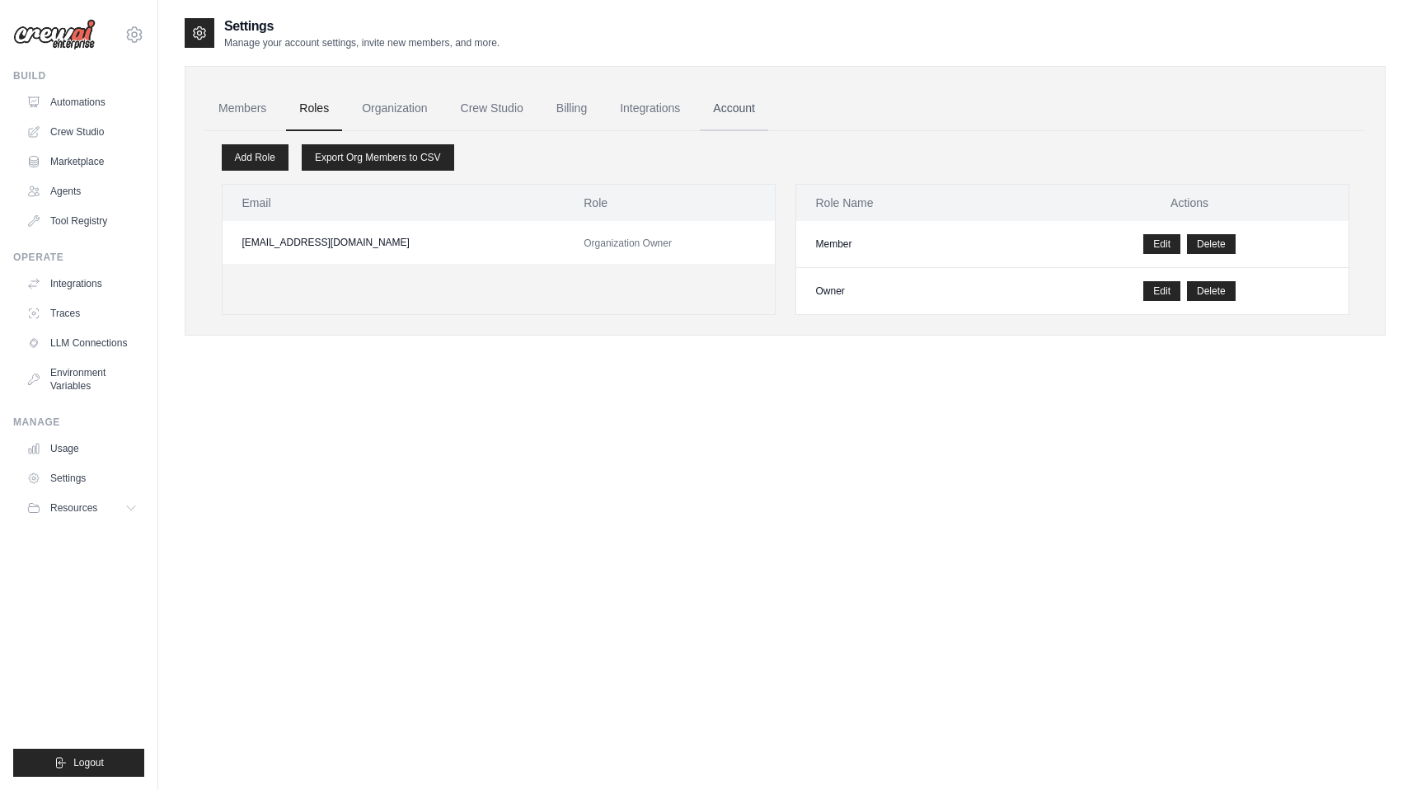
click at [730, 101] on link "Account" at bounding box center [734, 109] width 68 height 45
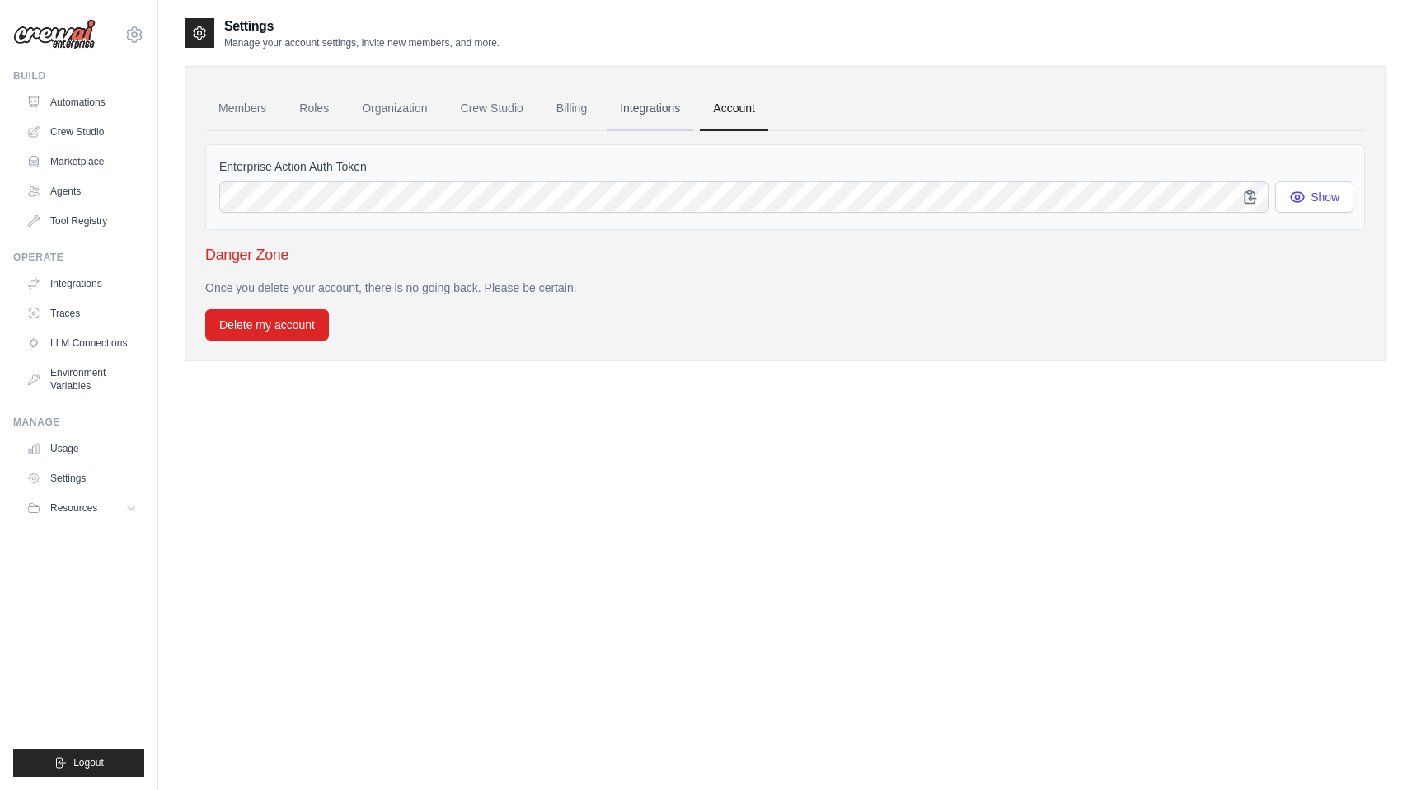
click at [637, 110] on link "Integrations" at bounding box center [650, 109] width 87 height 45
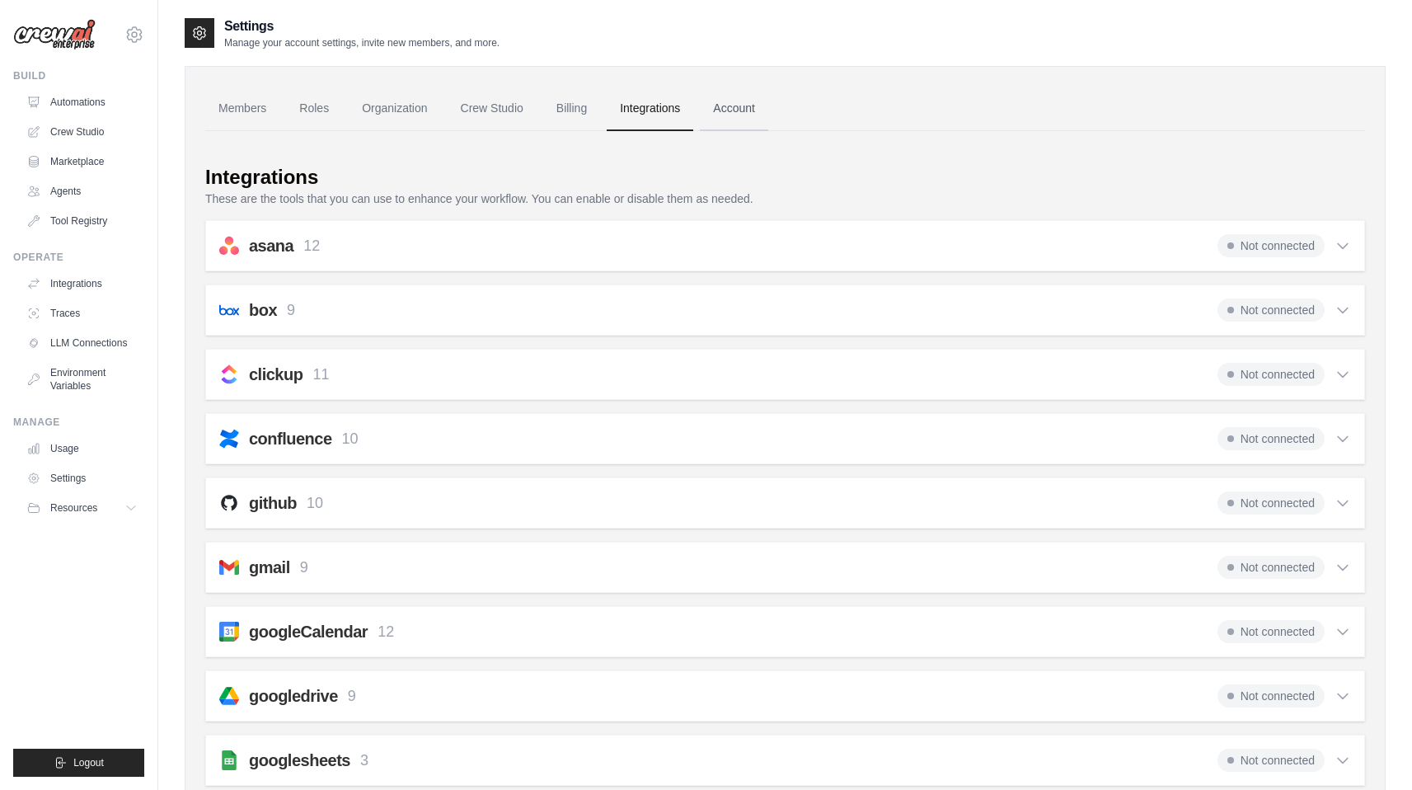
click at [700, 110] on link "Account" at bounding box center [734, 109] width 68 height 45
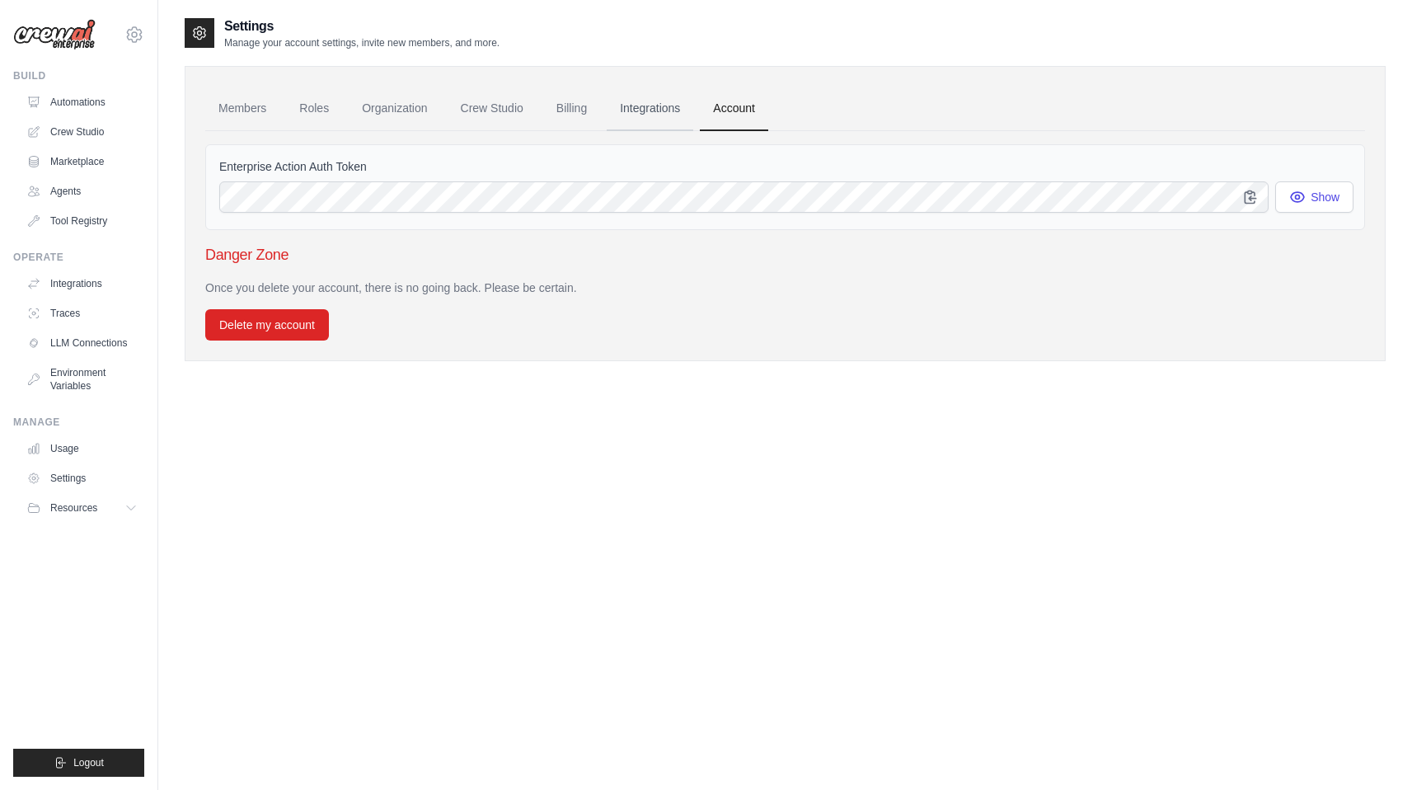
click at [622, 108] on link "Integrations" at bounding box center [650, 109] width 87 height 45
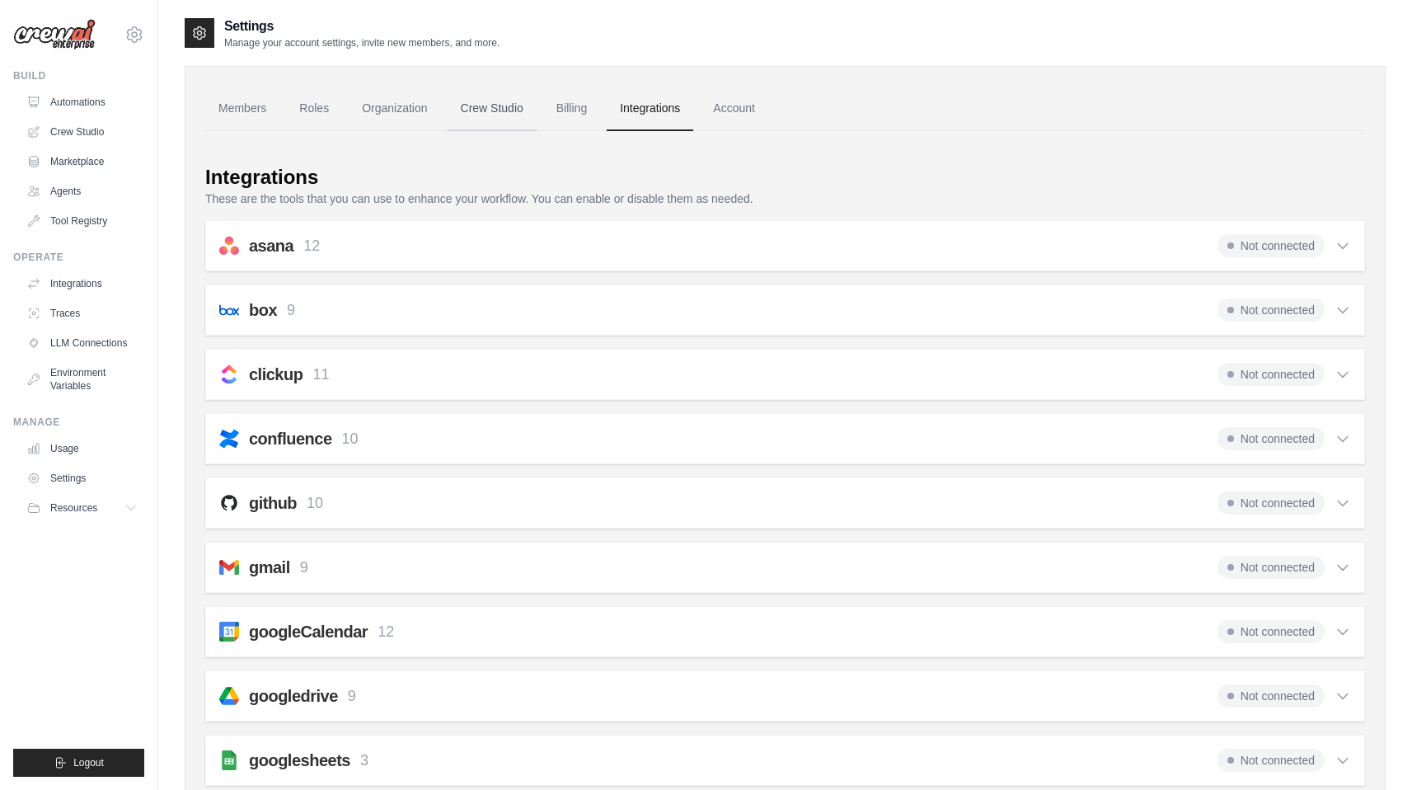
click at [507, 96] on link "Crew Studio" at bounding box center [492, 109] width 89 height 45
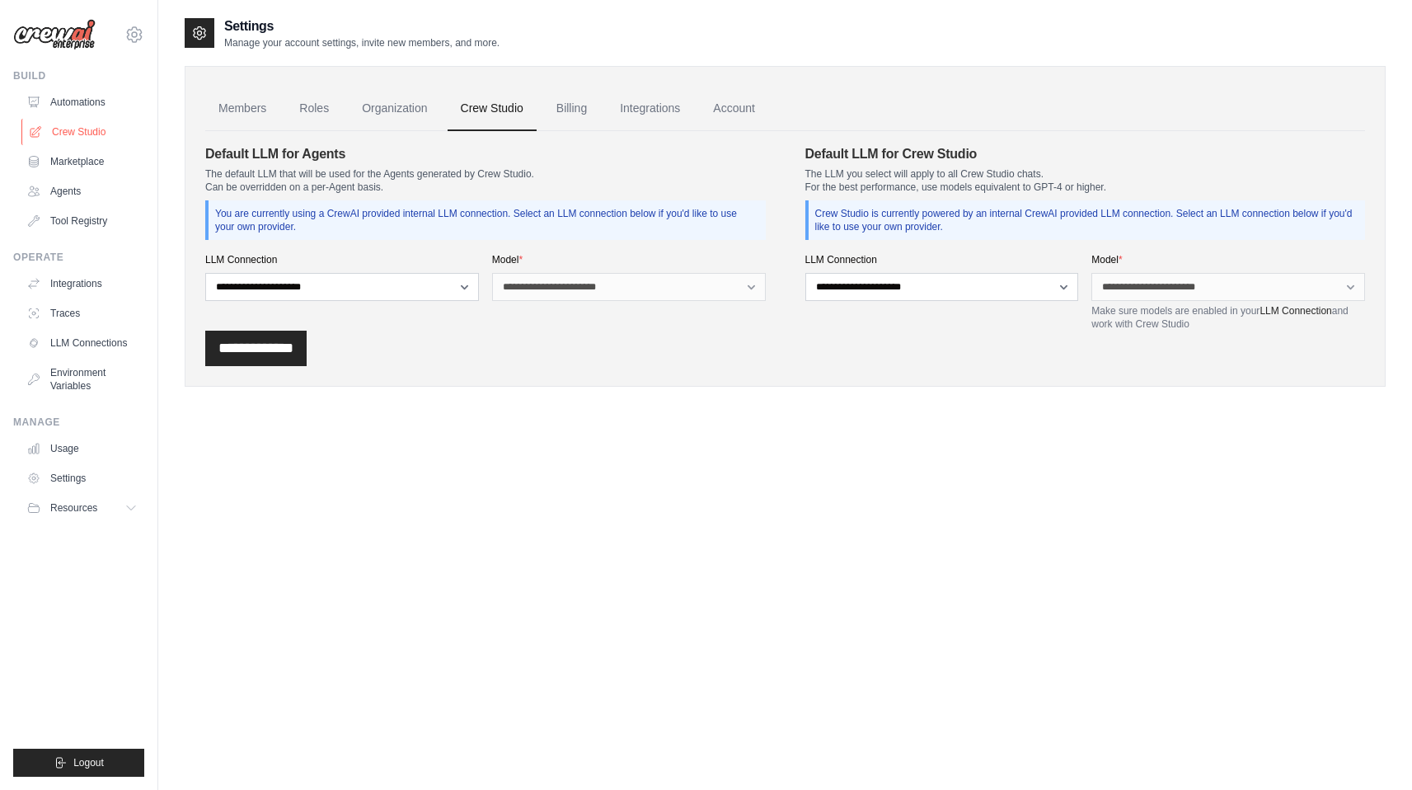
click at [75, 132] on link "Crew Studio" at bounding box center [83, 132] width 124 height 26
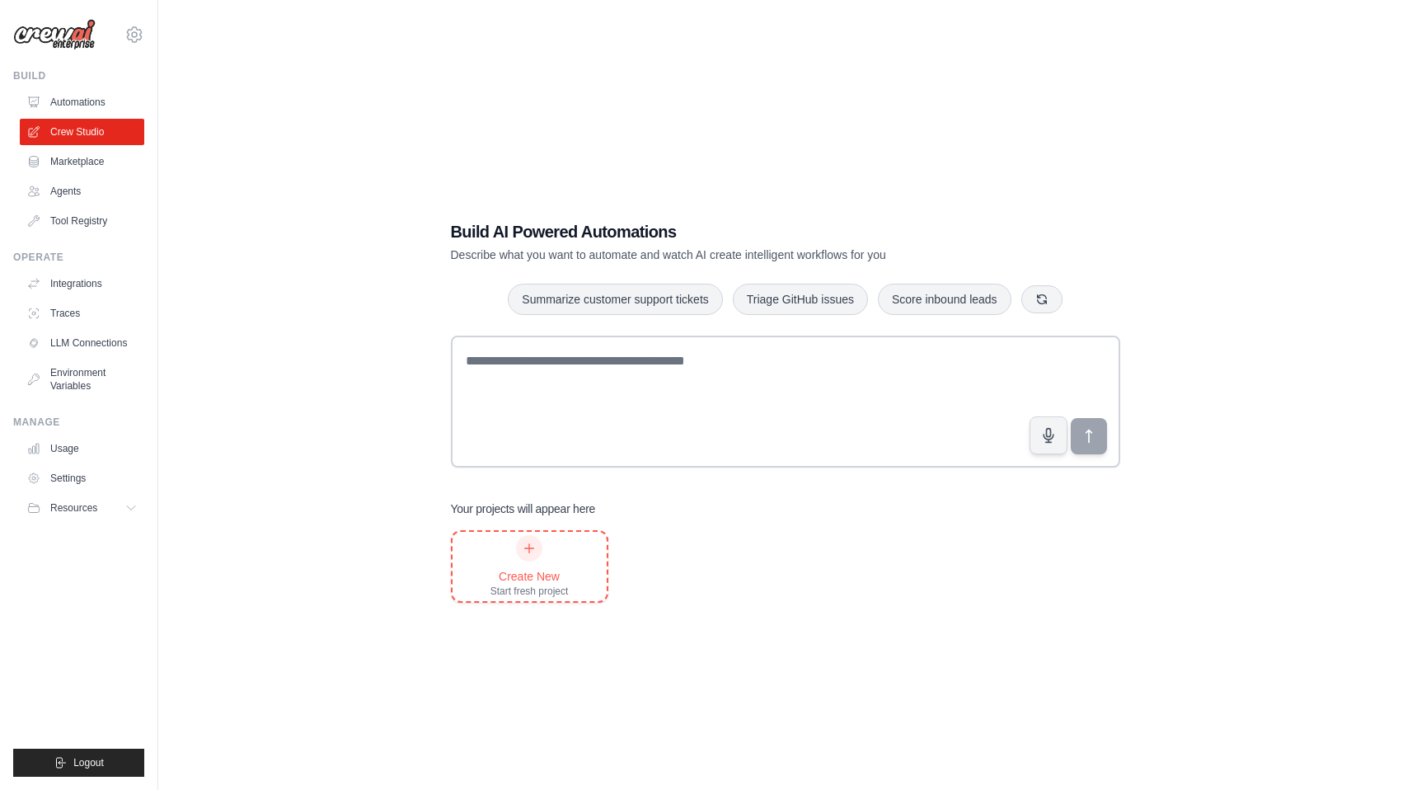
click at [589, 595] on div "Create New Start fresh project" at bounding box center [530, 566] width 154 height 69
click at [82, 195] on link "Agents" at bounding box center [83, 191] width 124 height 26
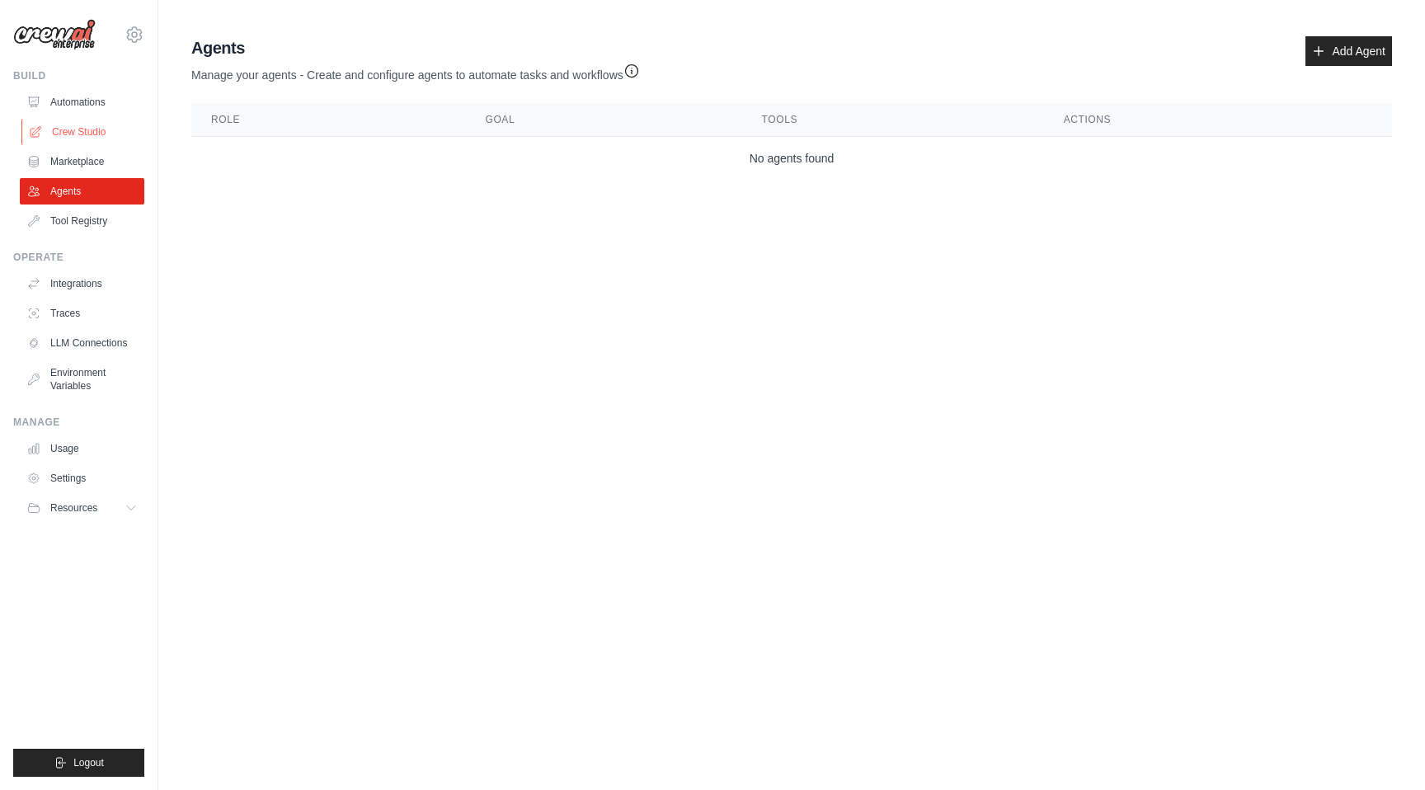
click at [91, 128] on link "Crew Studio" at bounding box center [83, 132] width 124 height 26
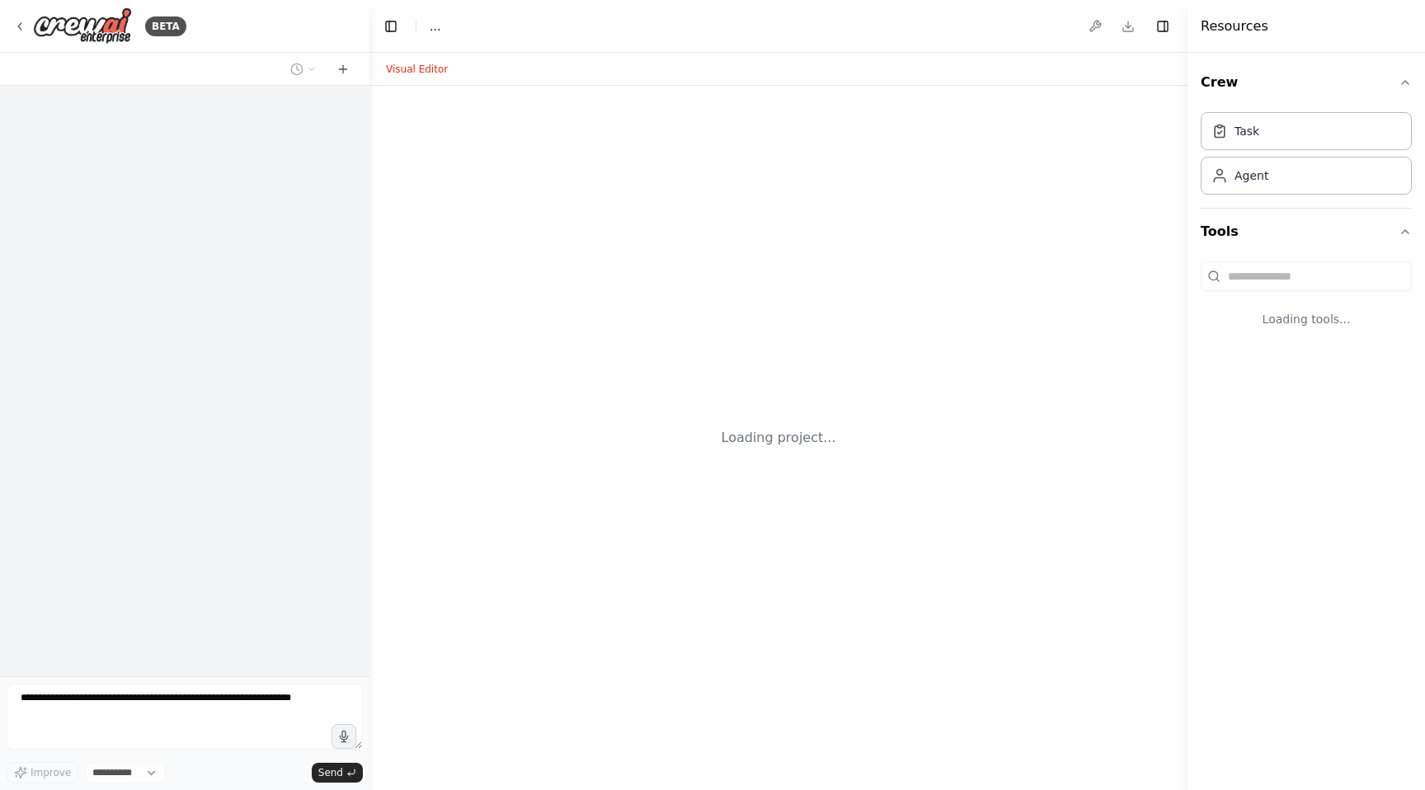
select select "****"
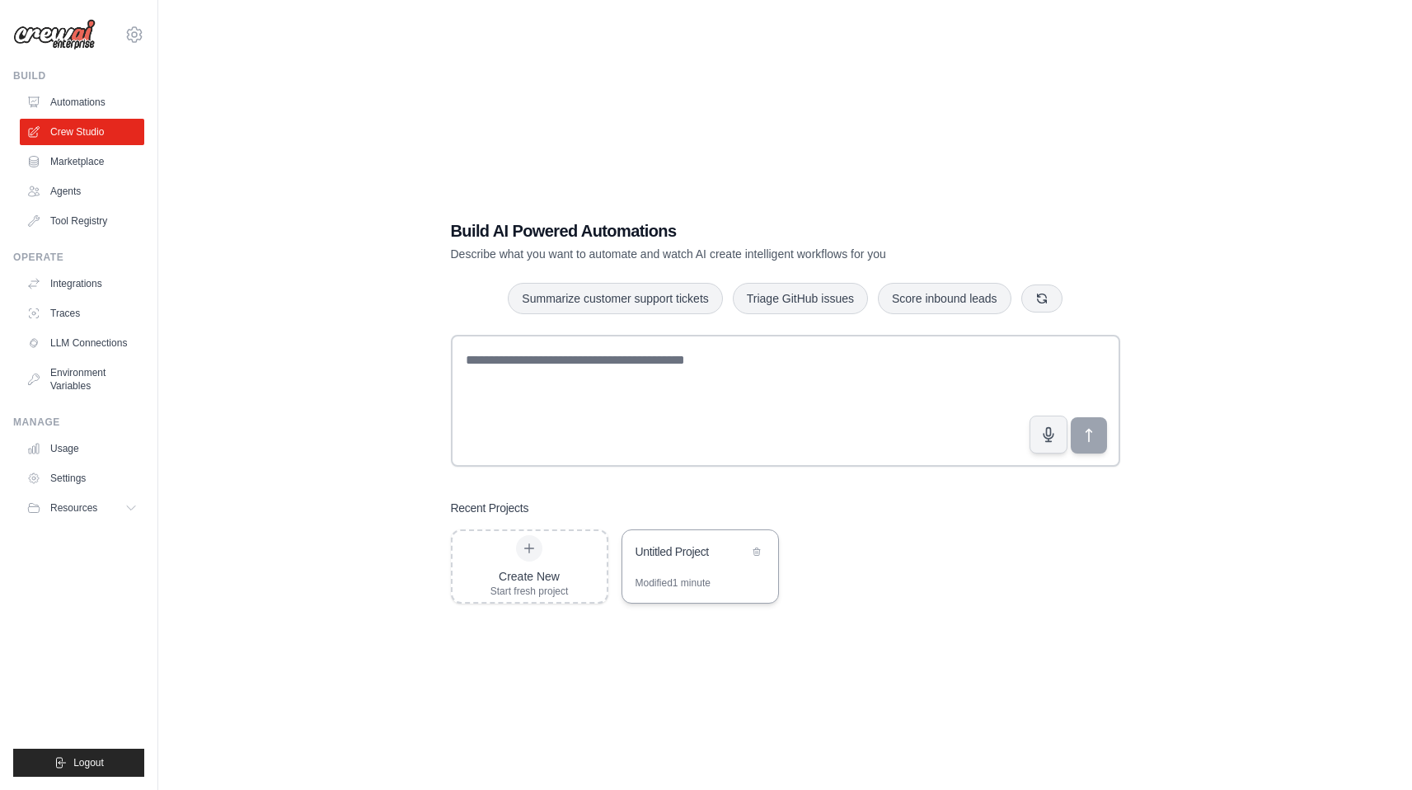
click at [738, 546] on div "Untitled Project" at bounding box center [692, 551] width 113 height 16
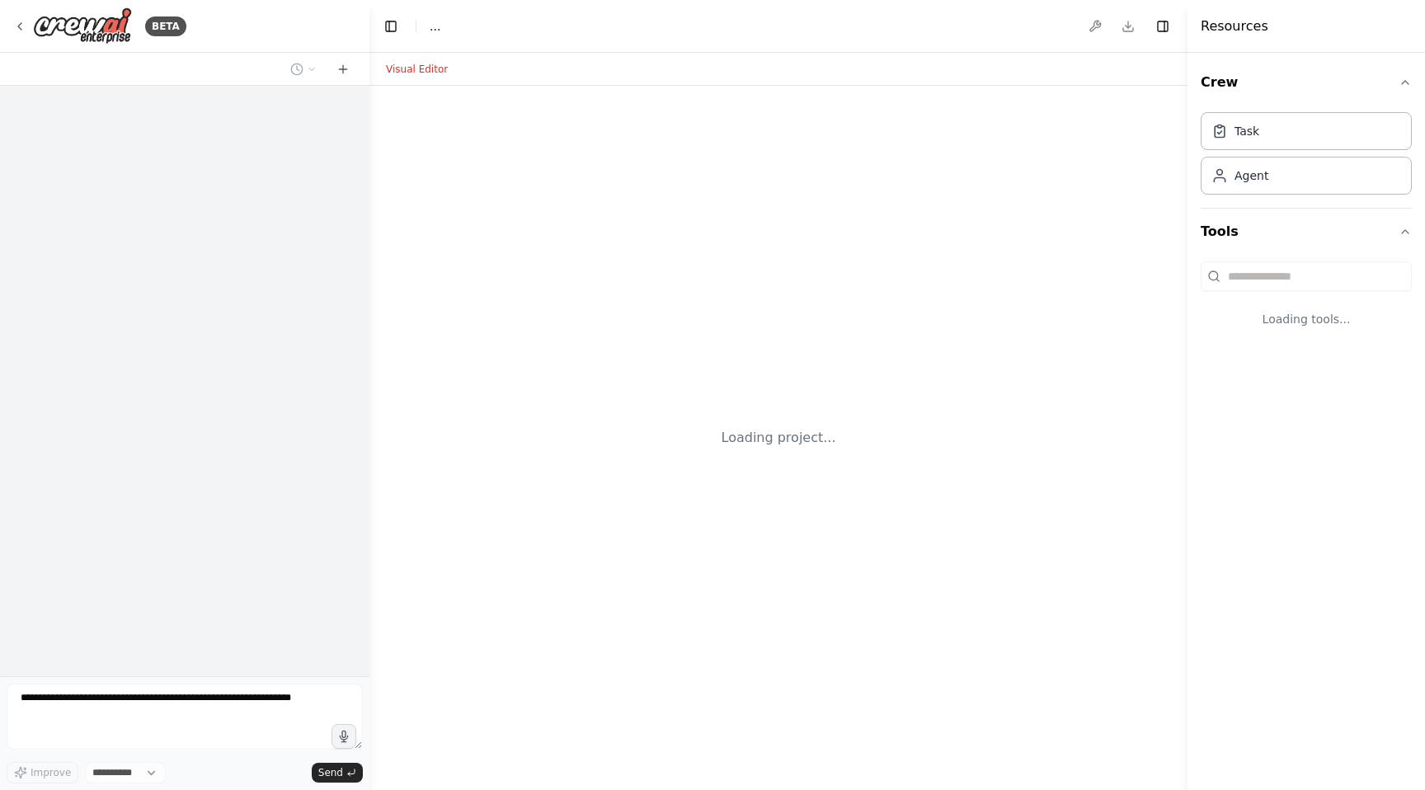
select select "****"
